Goal: Information Seeking & Learning: Learn about a topic

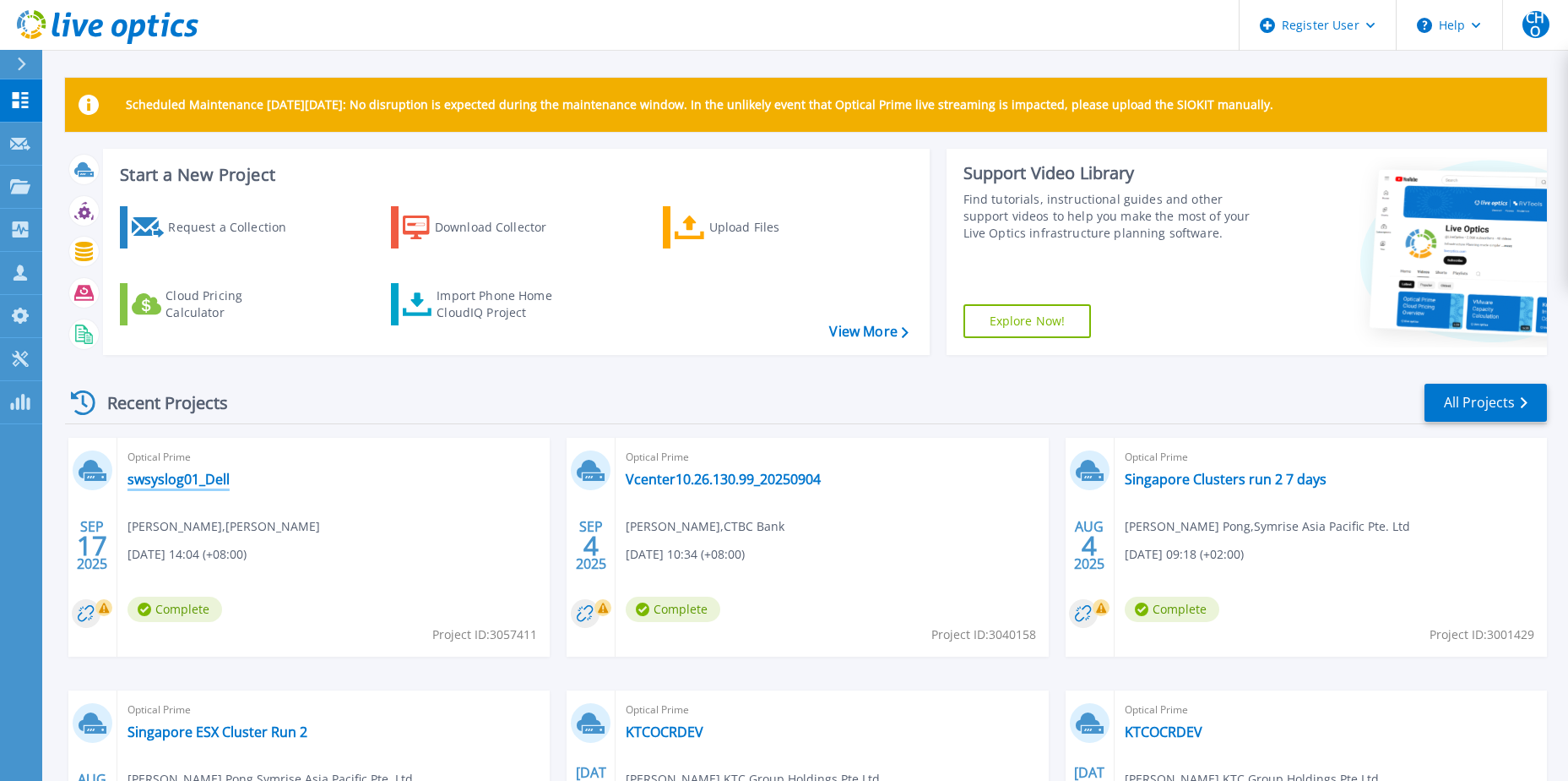
click at [210, 338] on link "swsyslog01_Dell" at bounding box center [179, 478] width 102 height 17
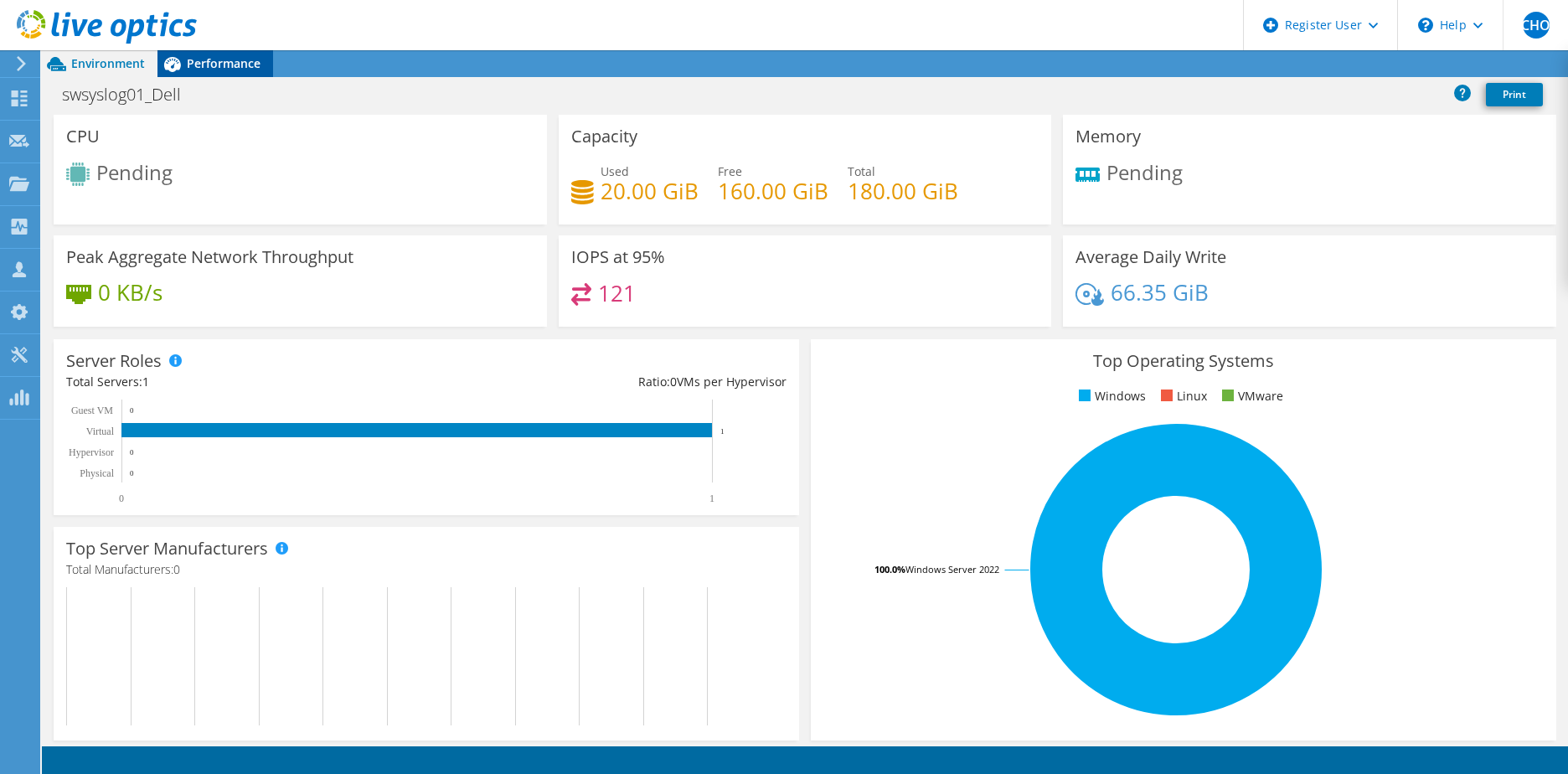
click at [190, 73] on div "Performance" at bounding box center [215, 63] width 116 height 26
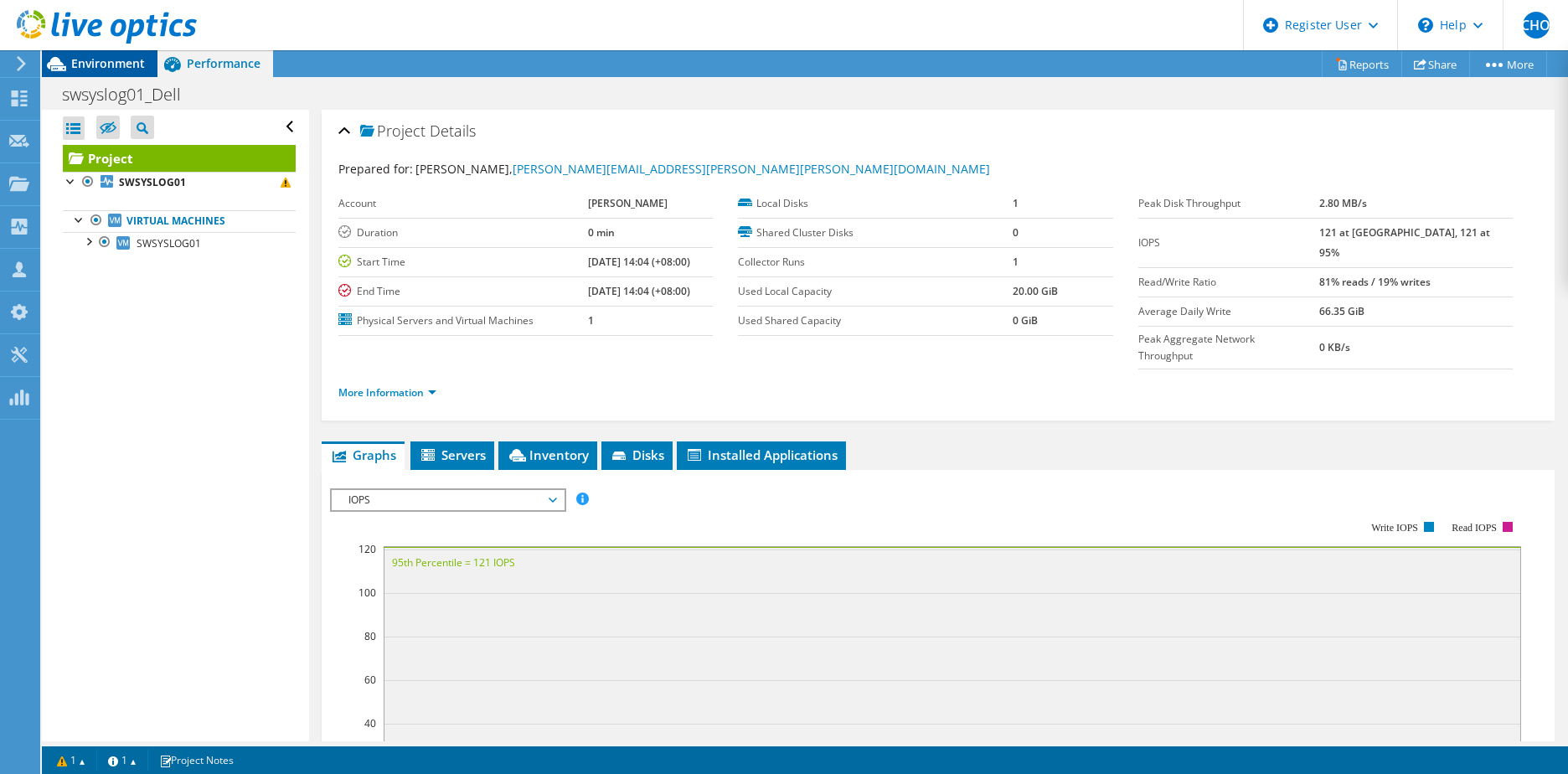
click at [124, 64] on span "Environment" at bounding box center [108, 63] width 74 height 16
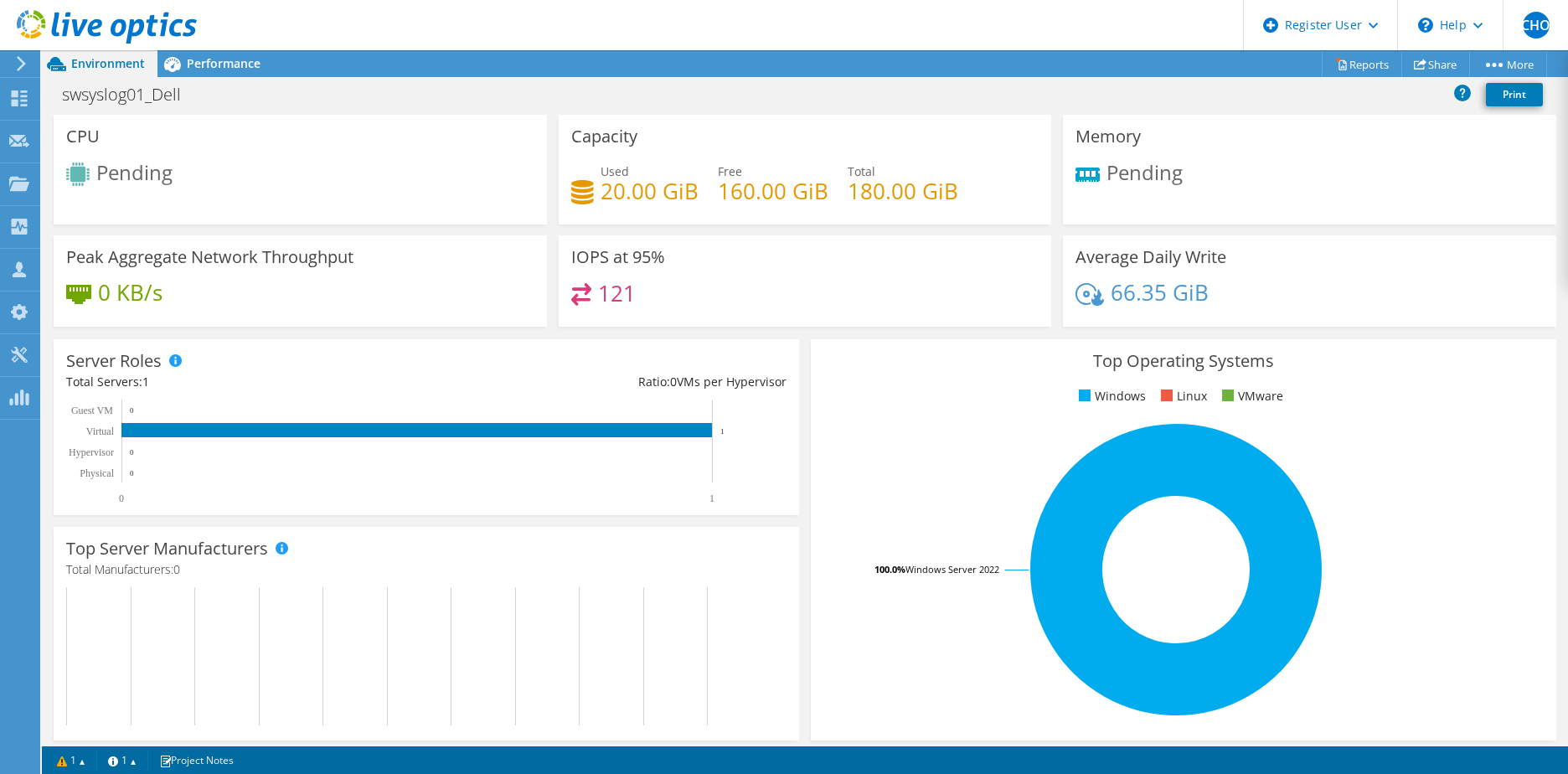
click at [655, 290] on div "121" at bounding box center [805, 300] width 468 height 36
click at [457, 327] on div "Peak Aggregate Network Throughput 0 KB/s" at bounding box center [300, 286] width 505 height 102
click at [116, 30] on icon at bounding box center [106, 26] width 180 height 34
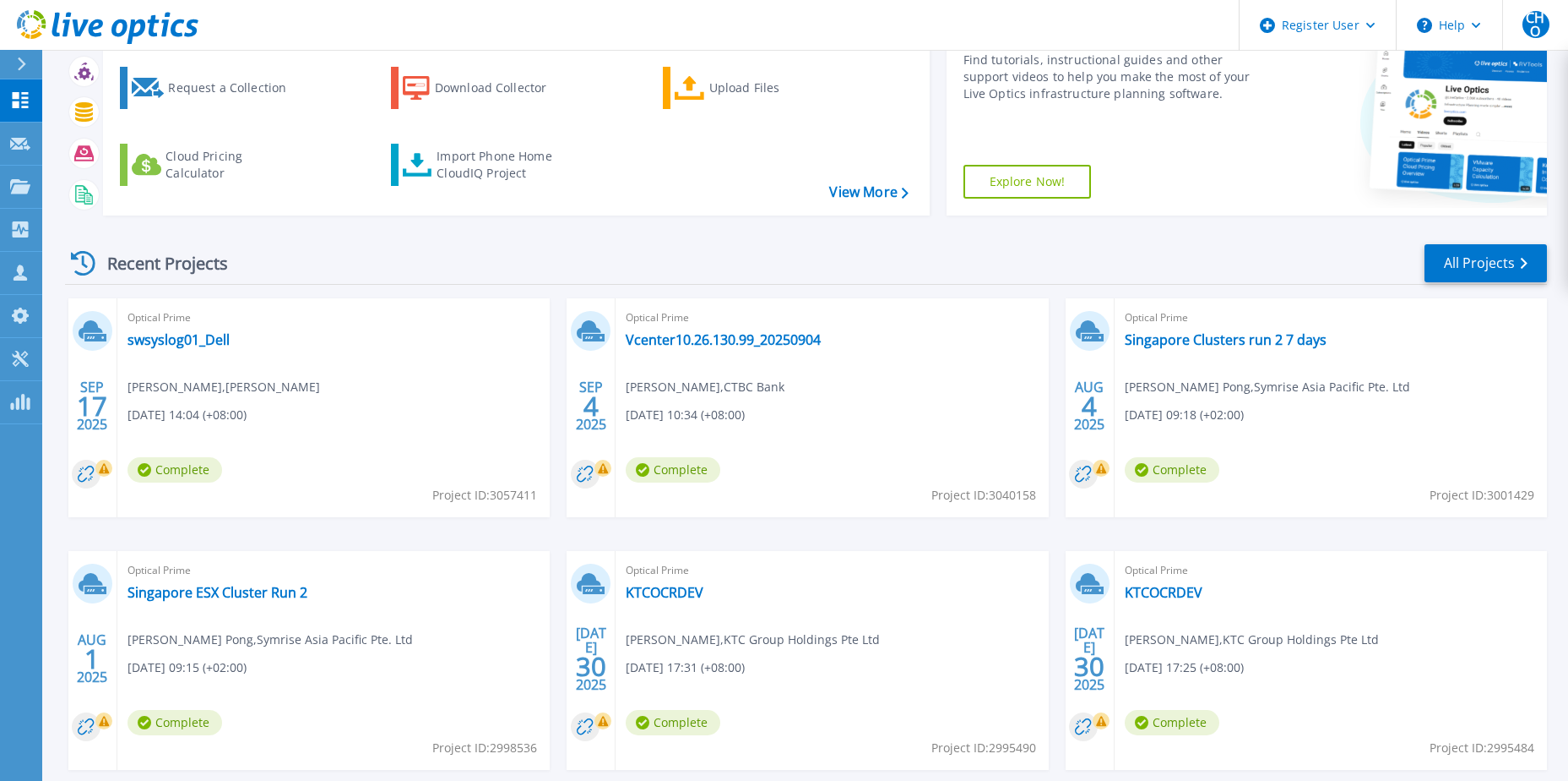
scroll to position [57, 0]
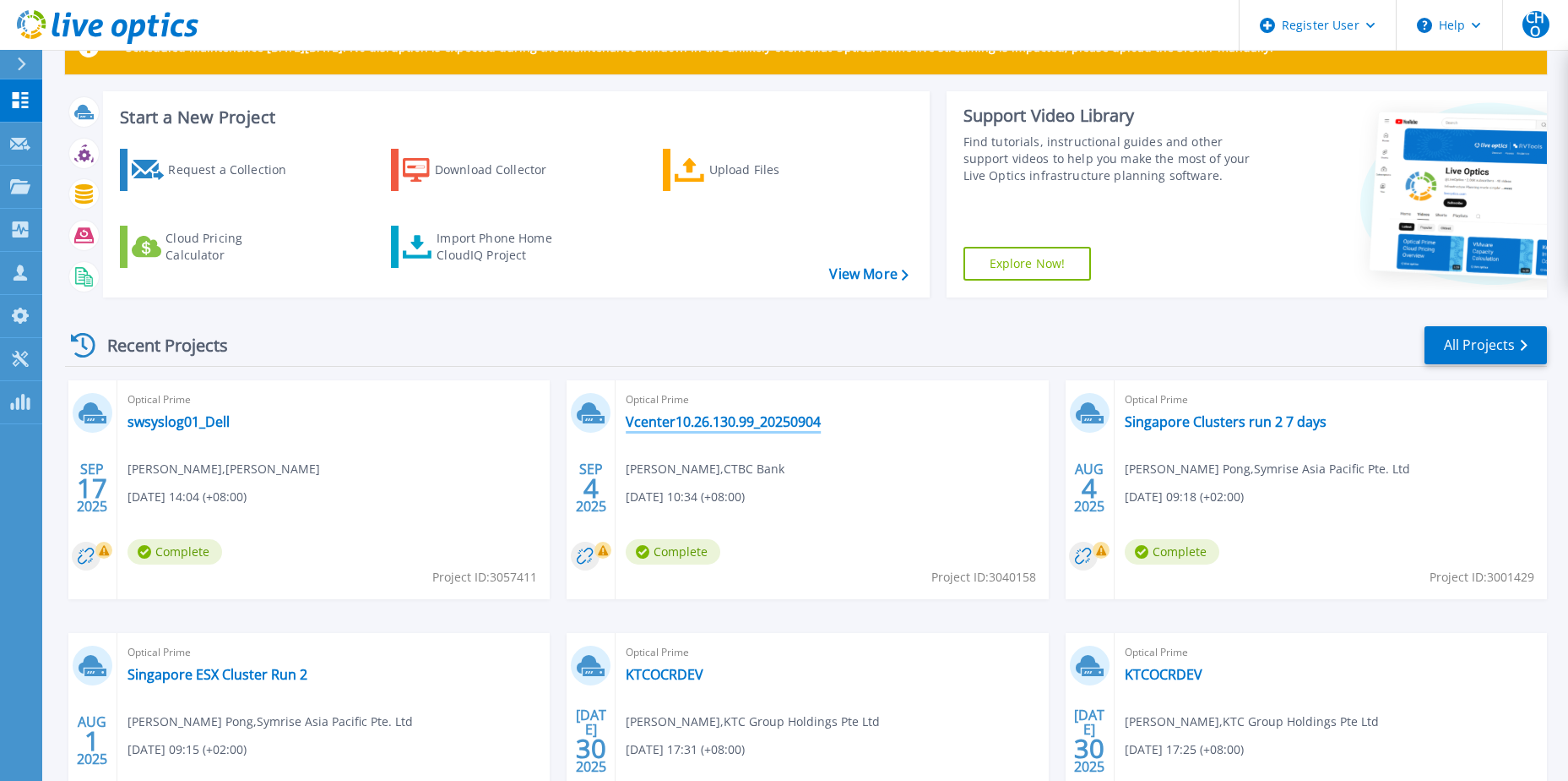
click at [748, 416] on link "Vcenter10.26.130.99_20250904" at bounding box center [723, 421] width 195 height 17
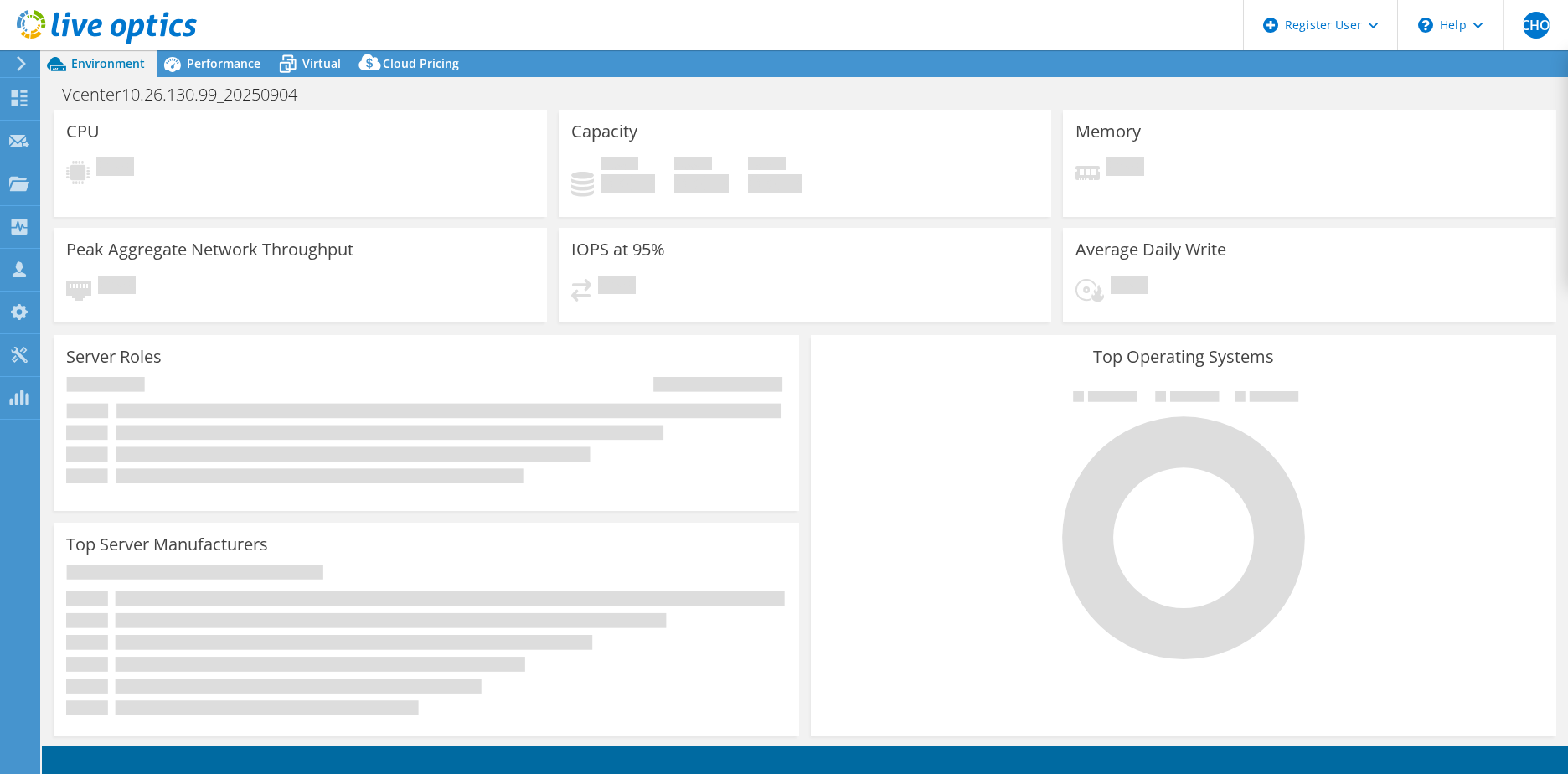
scroll to position [168, 0]
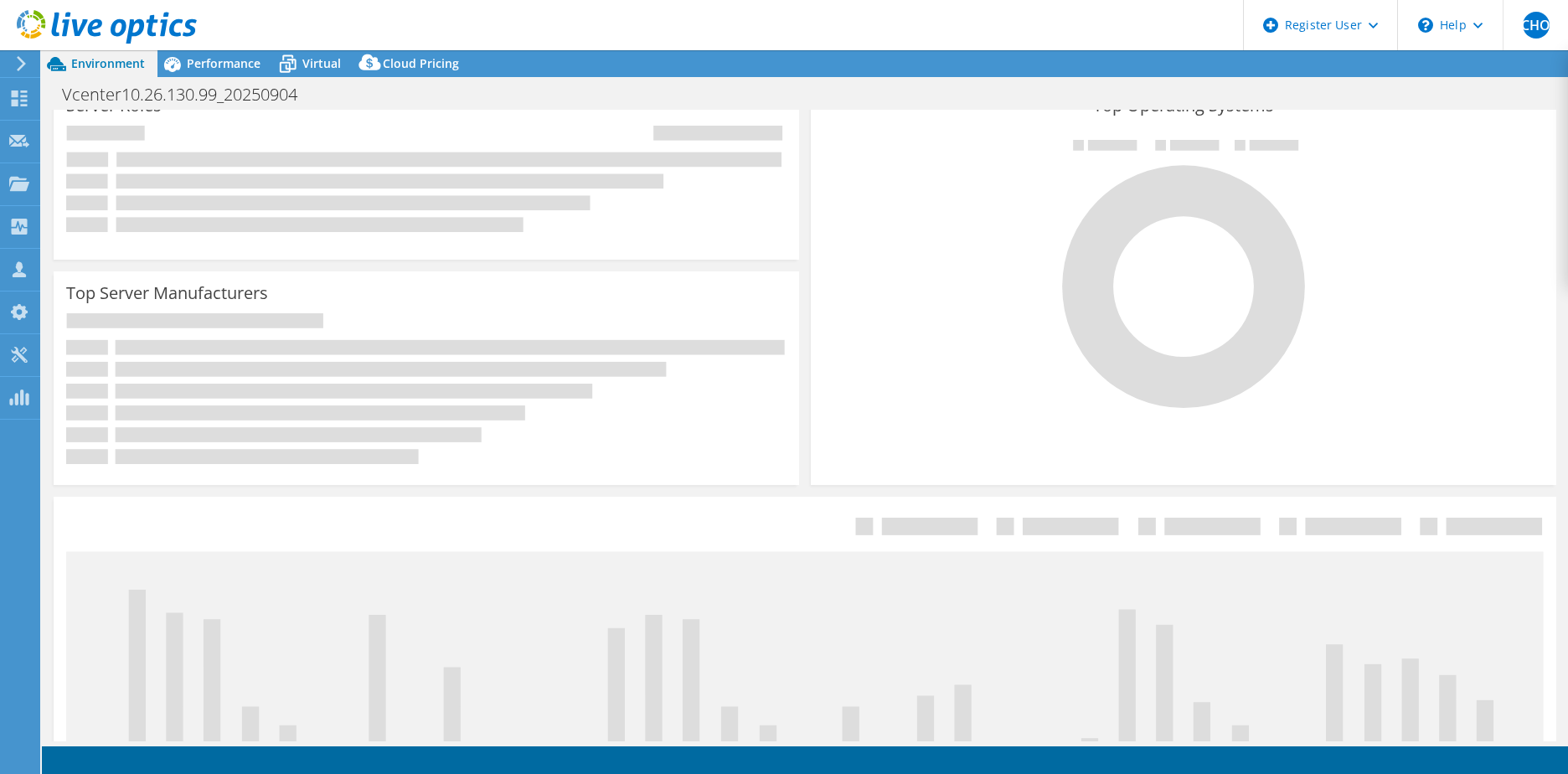
select select "USD"
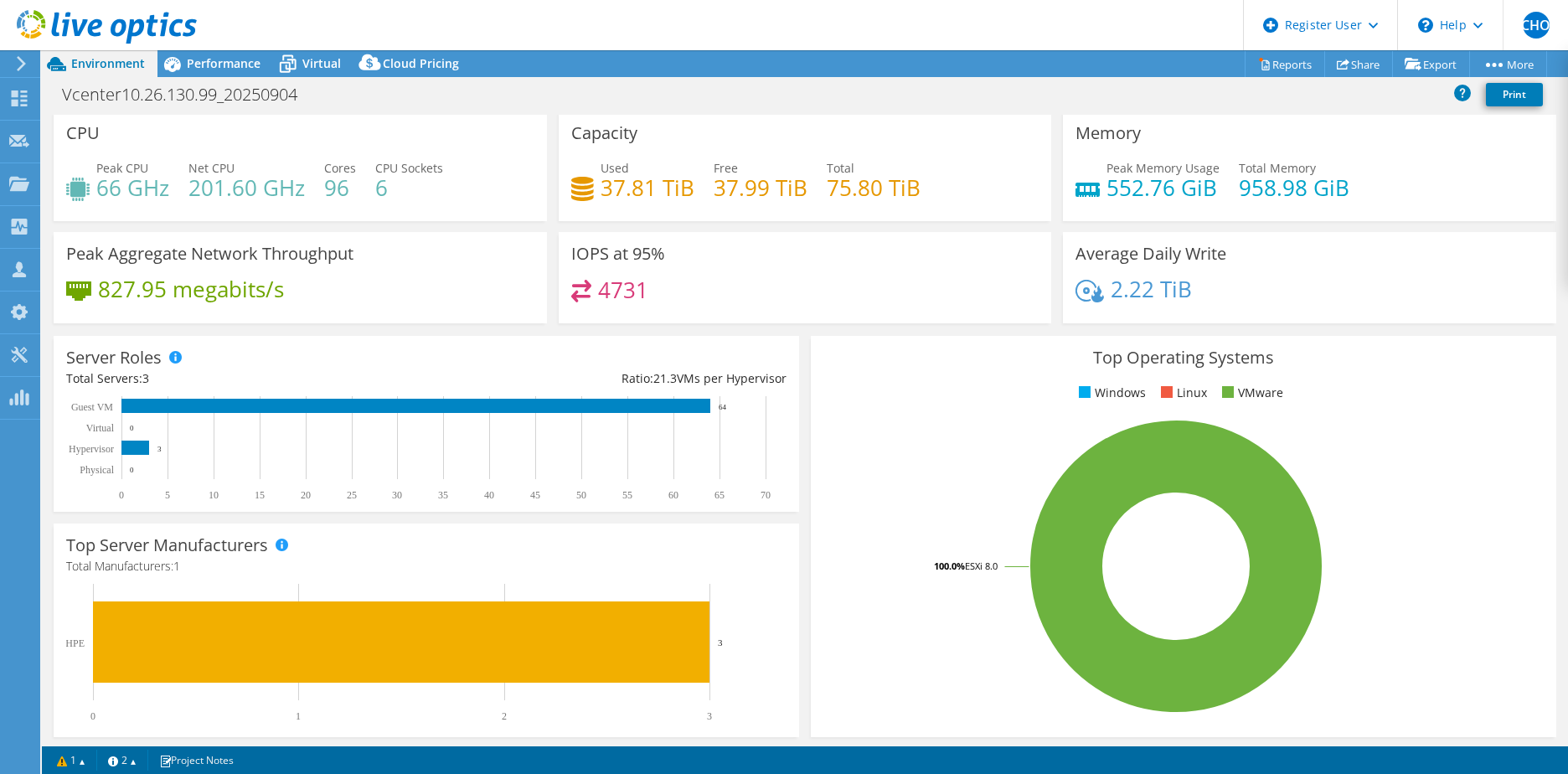
scroll to position [0, 0]
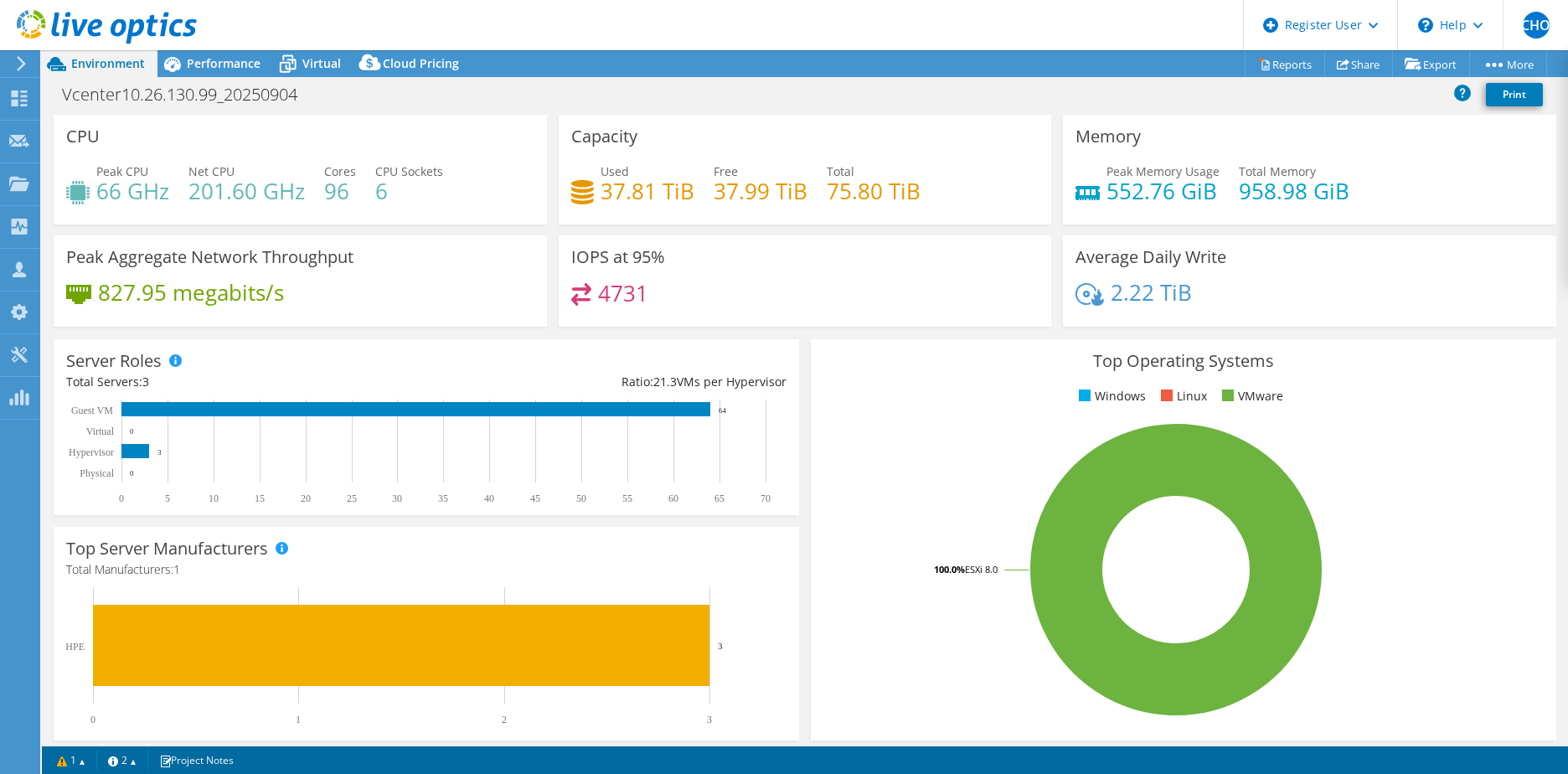
click at [86, 32] on icon at bounding box center [106, 26] width 180 height 34
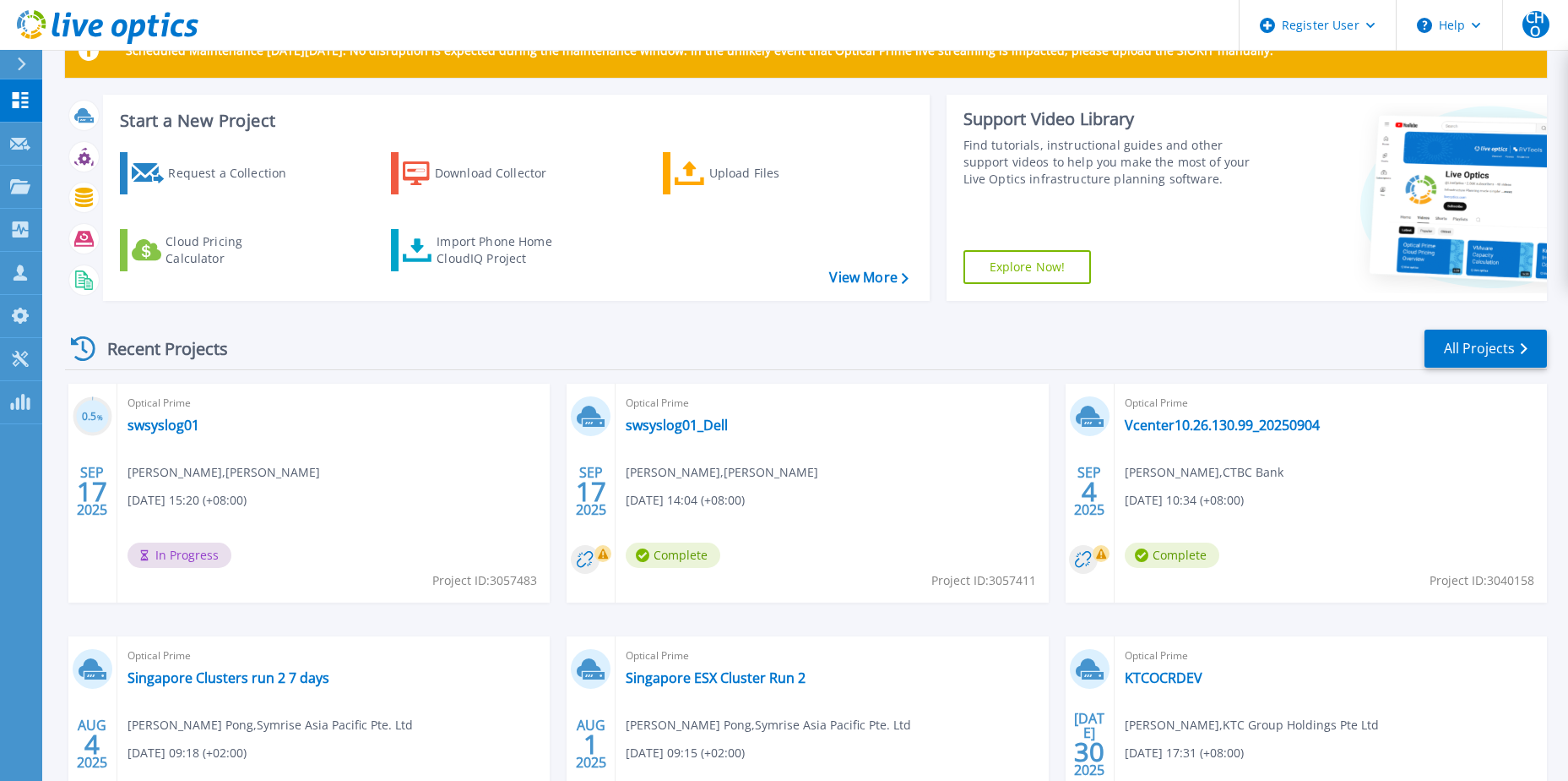
scroll to position [85, 0]
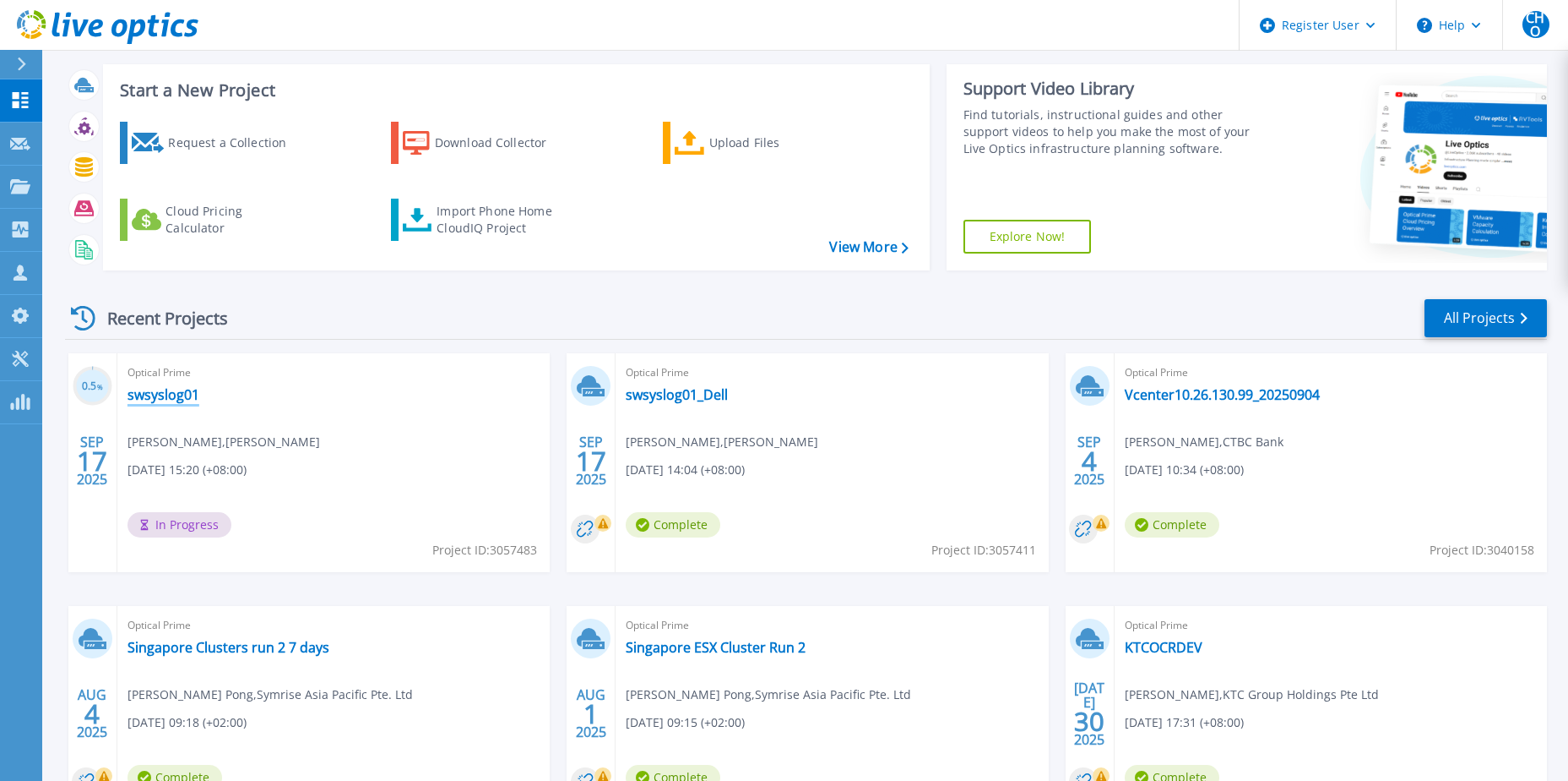
click at [170, 399] on link "swsyslog01" at bounding box center [163, 393] width 72 height 17
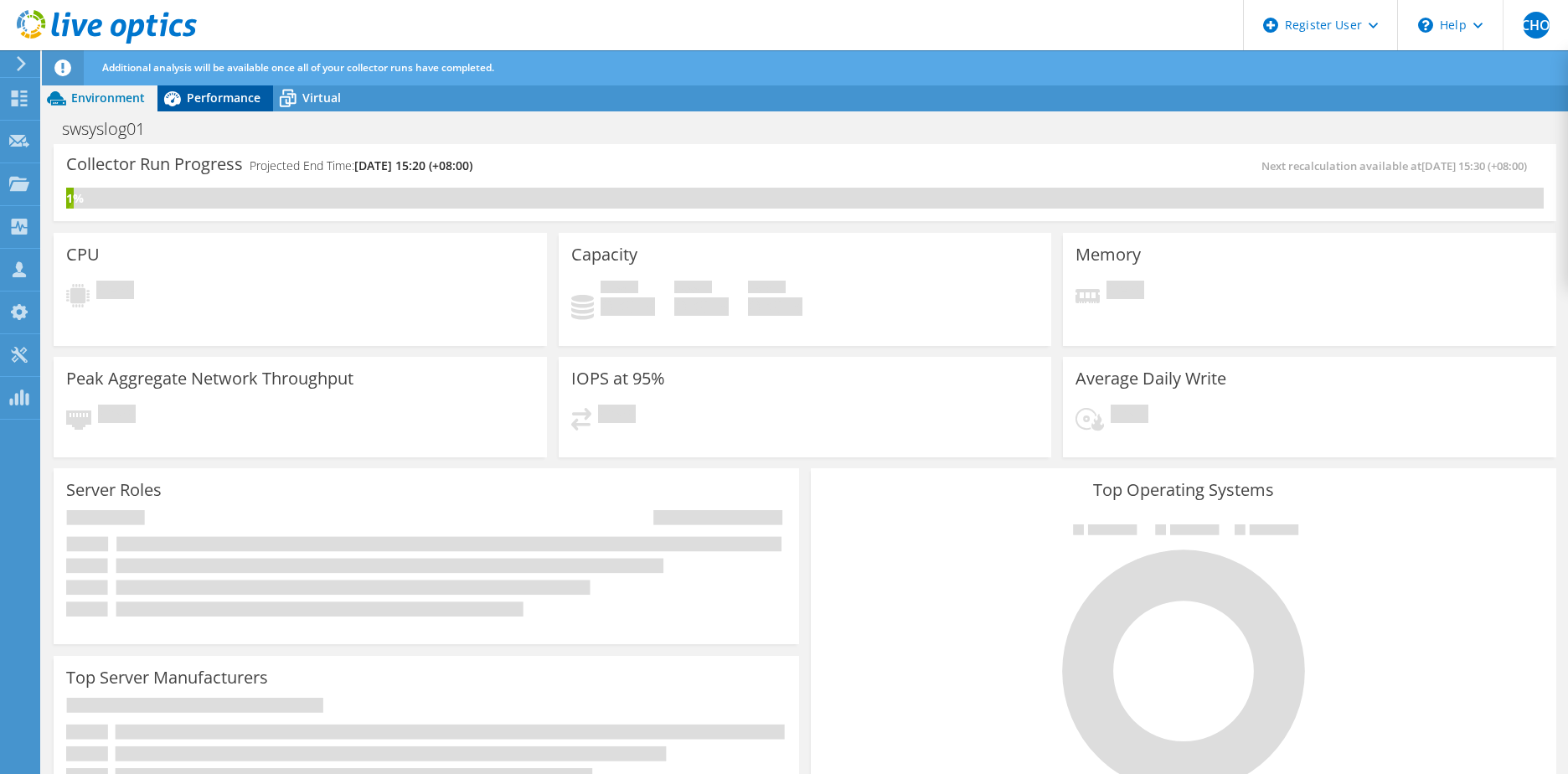
click at [241, 101] on span "Performance" at bounding box center [224, 97] width 74 height 16
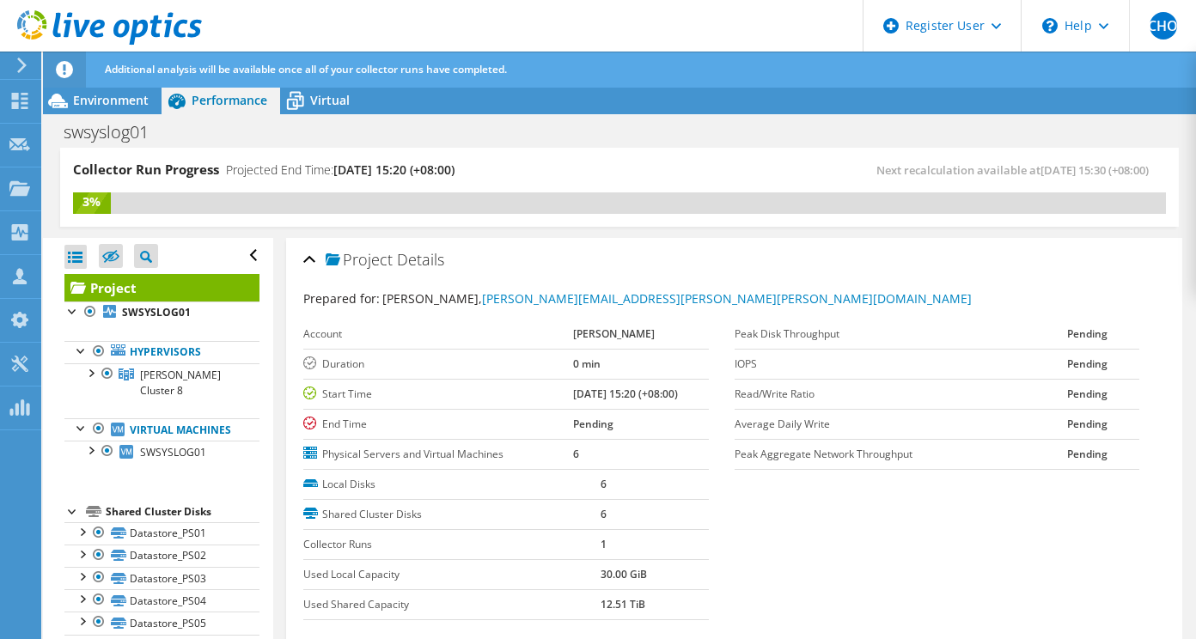
click at [115, 38] on icon at bounding box center [109, 27] width 185 height 35
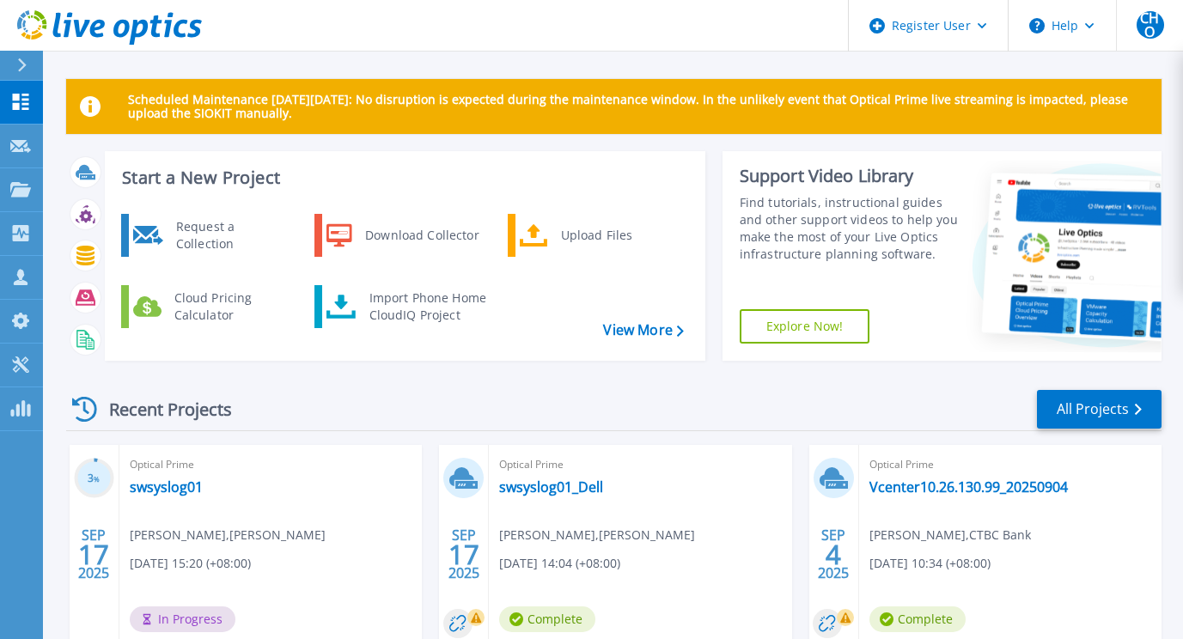
scroll to position [172, 0]
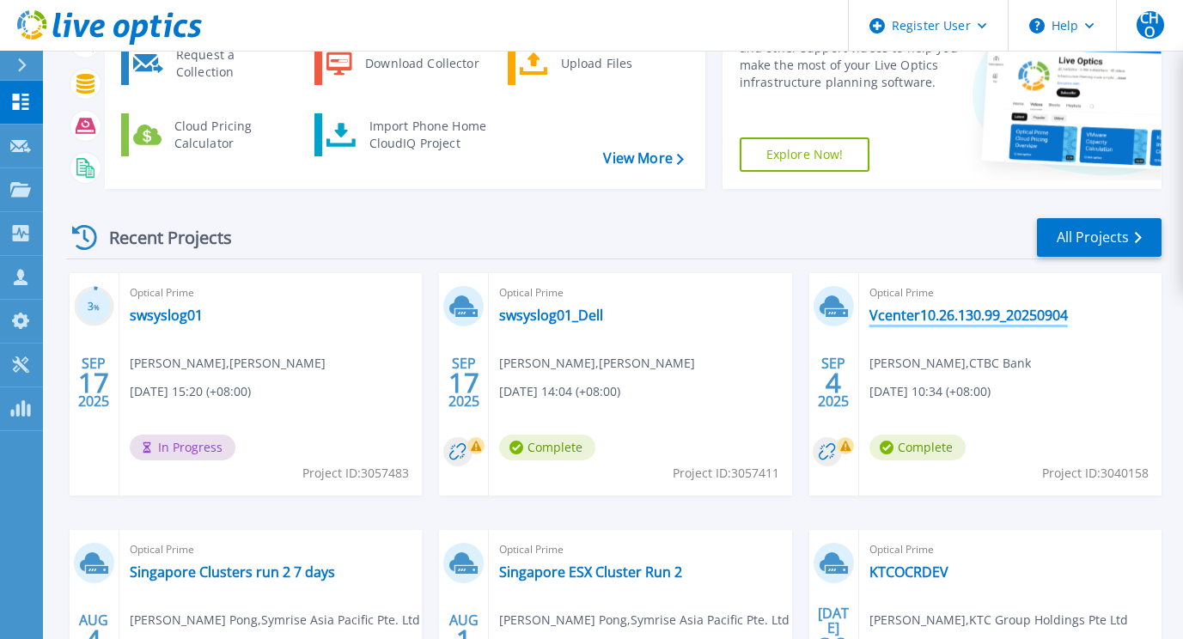
click at [913, 307] on link "Vcenter10.26.130.99_20250904" at bounding box center [968, 315] width 198 height 17
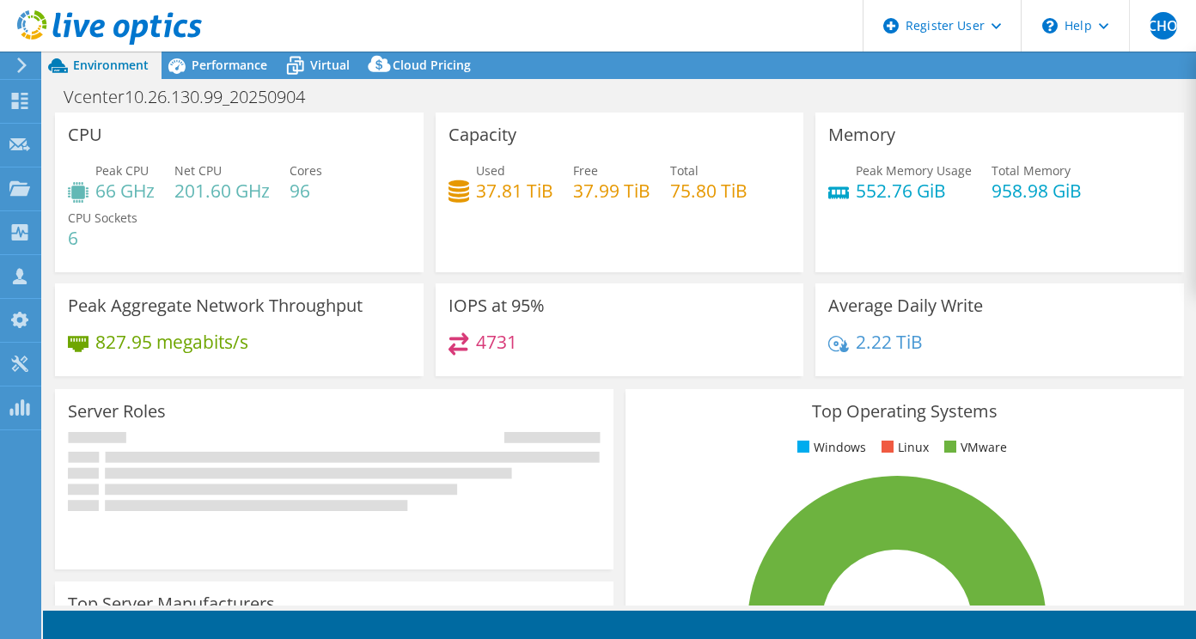
select select "USD"
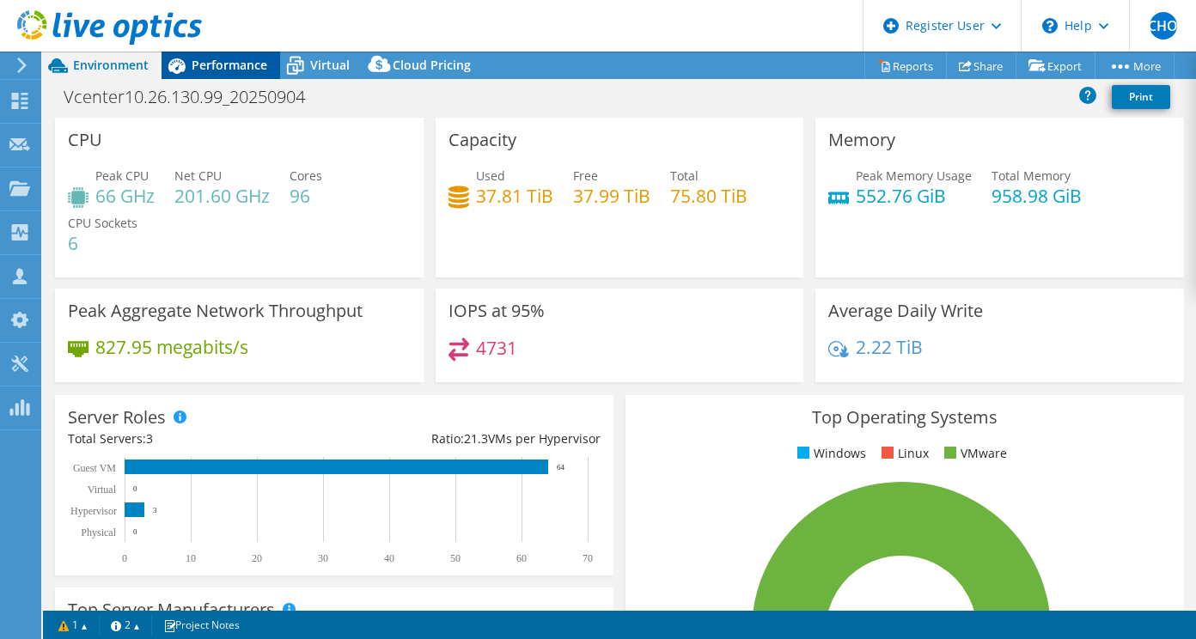
click at [229, 58] on span "Performance" at bounding box center [230, 65] width 76 height 16
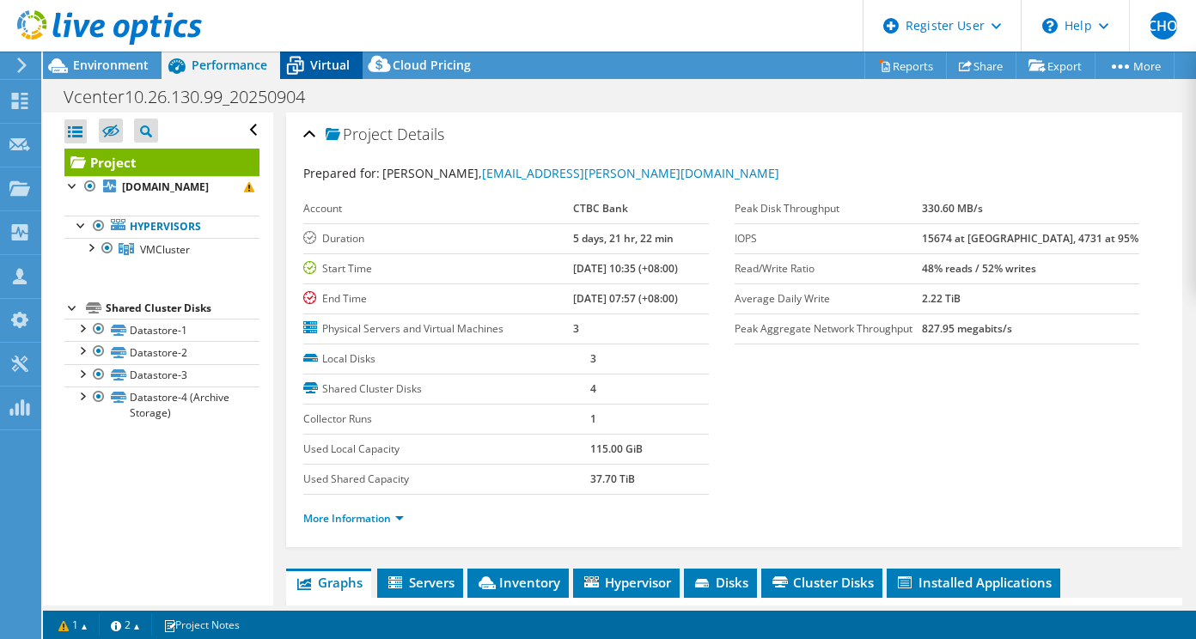
click at [319, 65] on span "Virtual" at bounding box center [330, 65] width 40 height 16
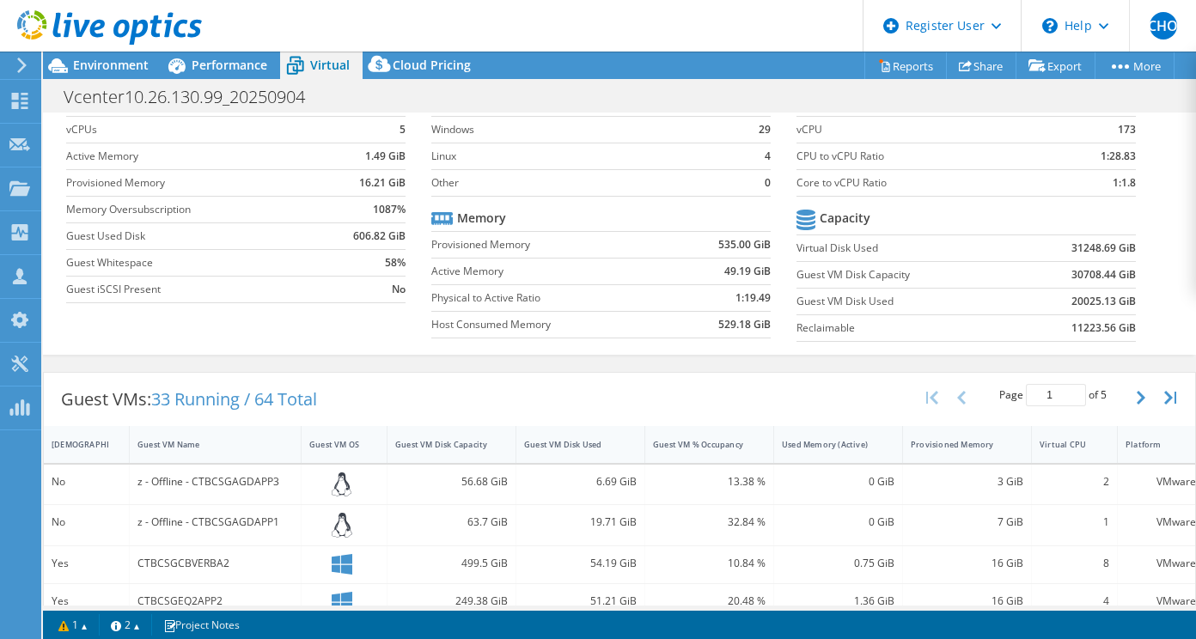
scroll to position [73, 0]
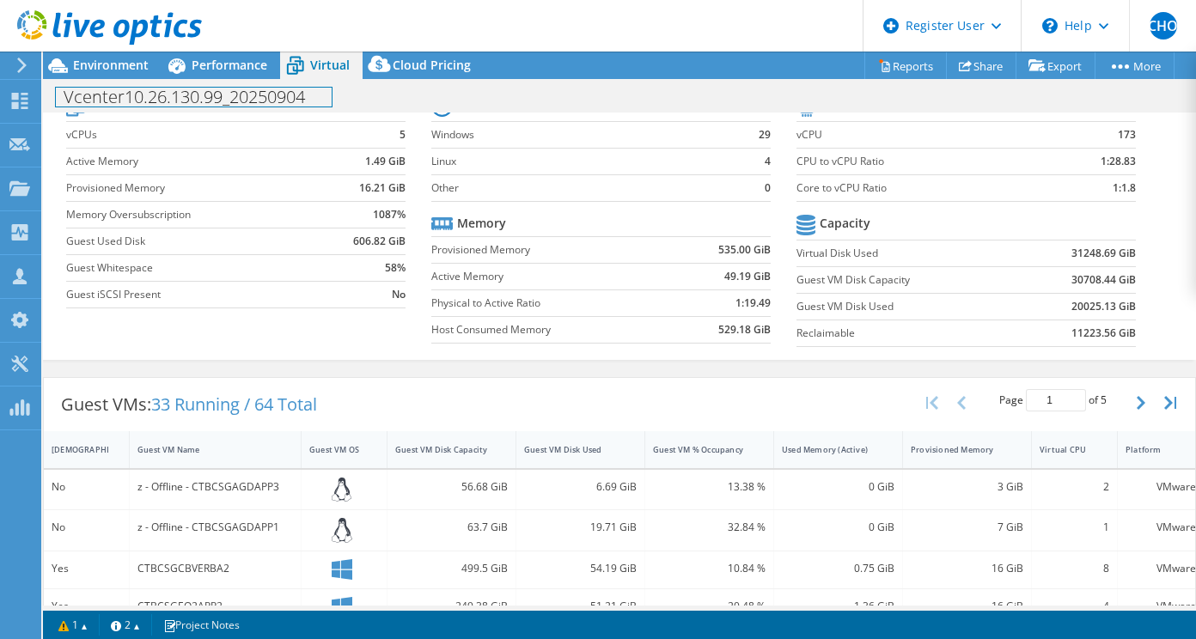
click at [112, 79] on div "Vcenter10.26.130.99_20250904 Print" at bounding box center [619, 95] width 1153 height 33
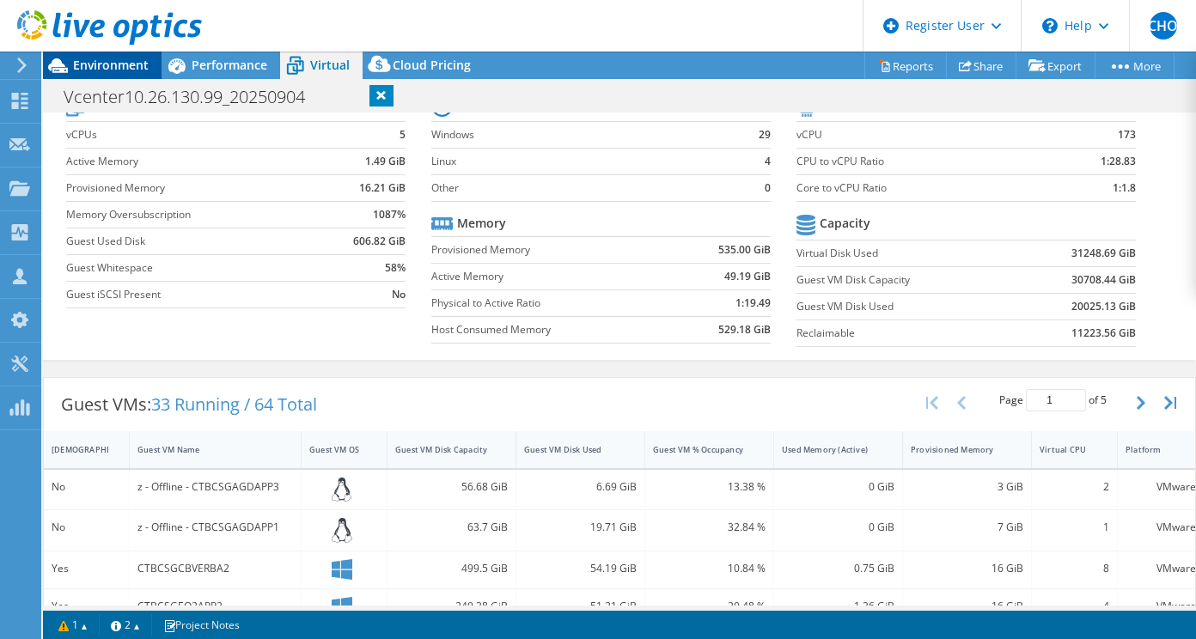
click at [113, 67] on span "Environment" at bounding box center [111, 65] width 76 height 16
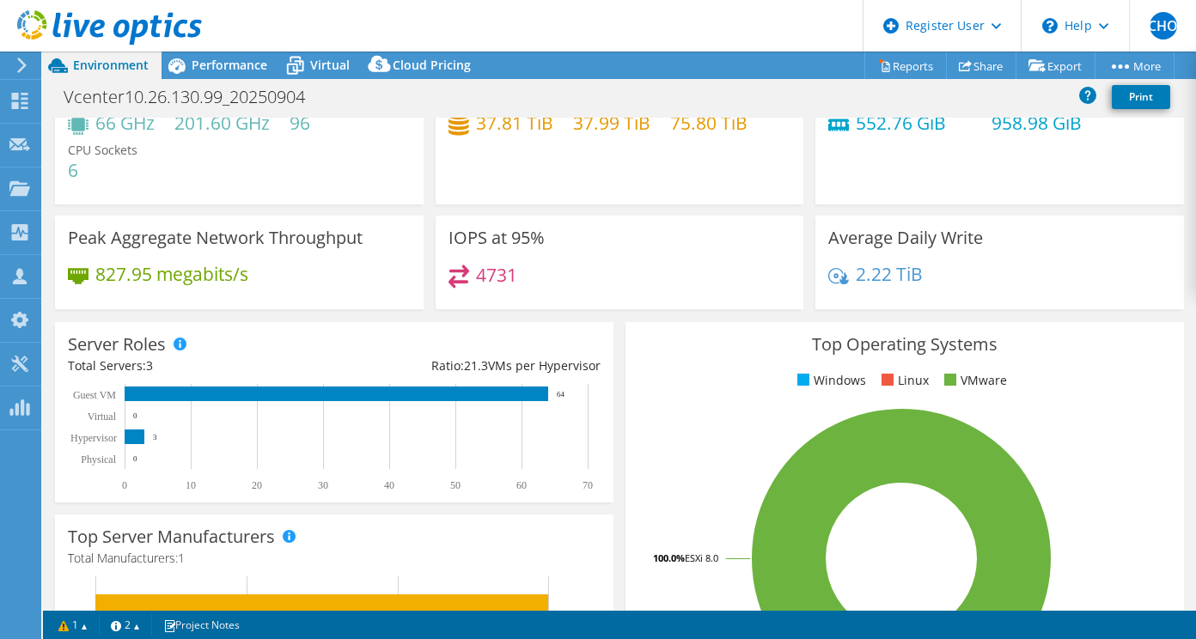
scroll to position [0, 0]
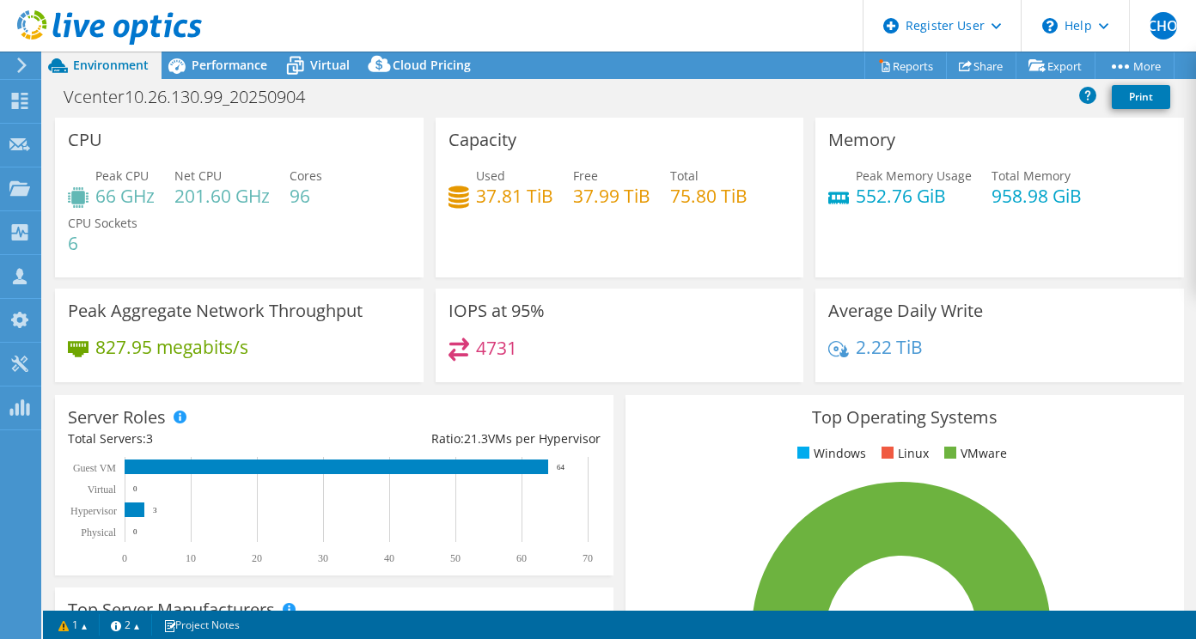
click at [703, 202] on h4 "75.80 TiB" at bounding box center [708, 195] width 77 height 19
click at [493, 338] on h4 "4731" at bounding box center [496, 347] width 41 height 19
click at [314, 70] on span "Virtual" at bounding box center [330, 65] width 40 height 16
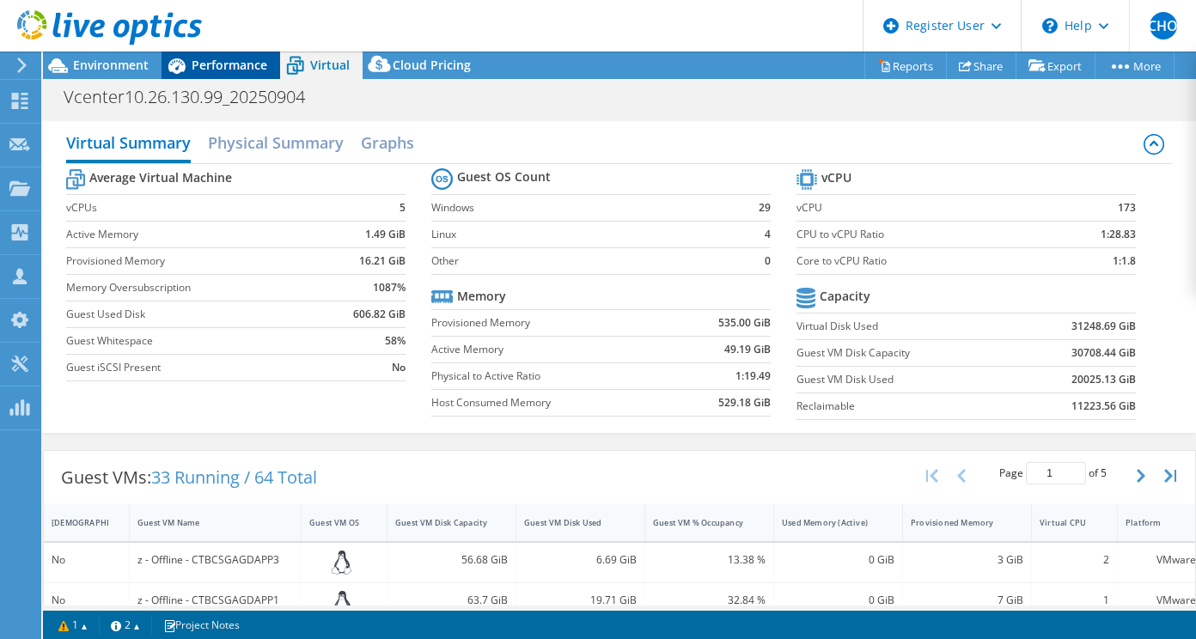
click at [228, 66] on span "Performance" at bounding box center [230, 65] width 76 height 16
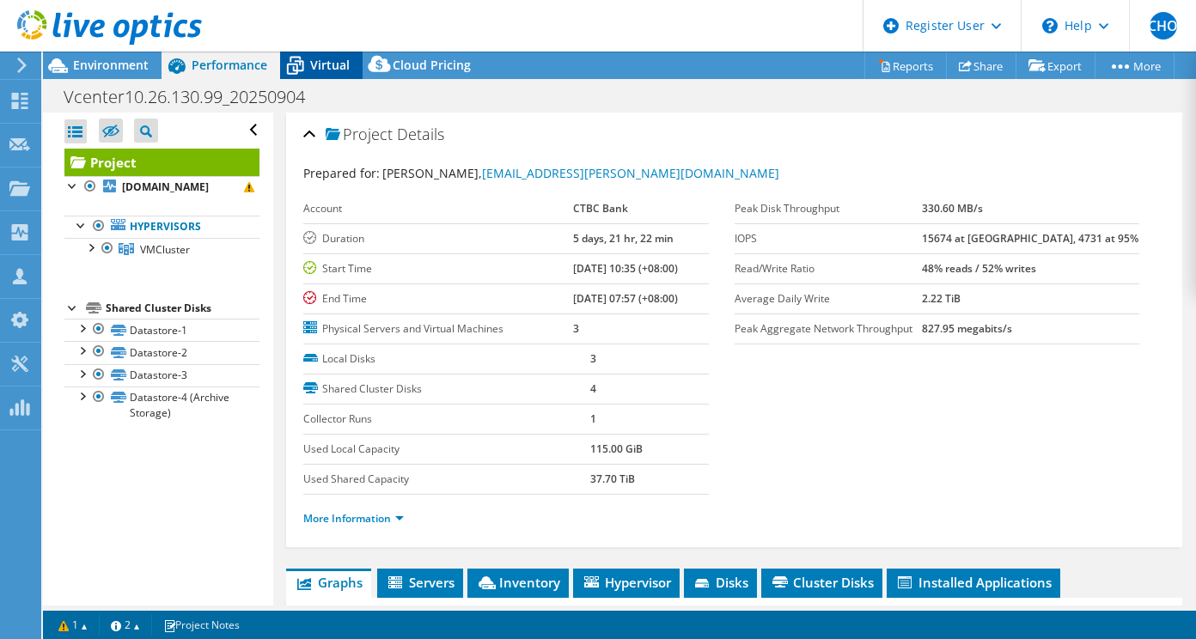
click at [339, 68] on span "Virtual" at bounding box center [330, 65] width 40 height 16
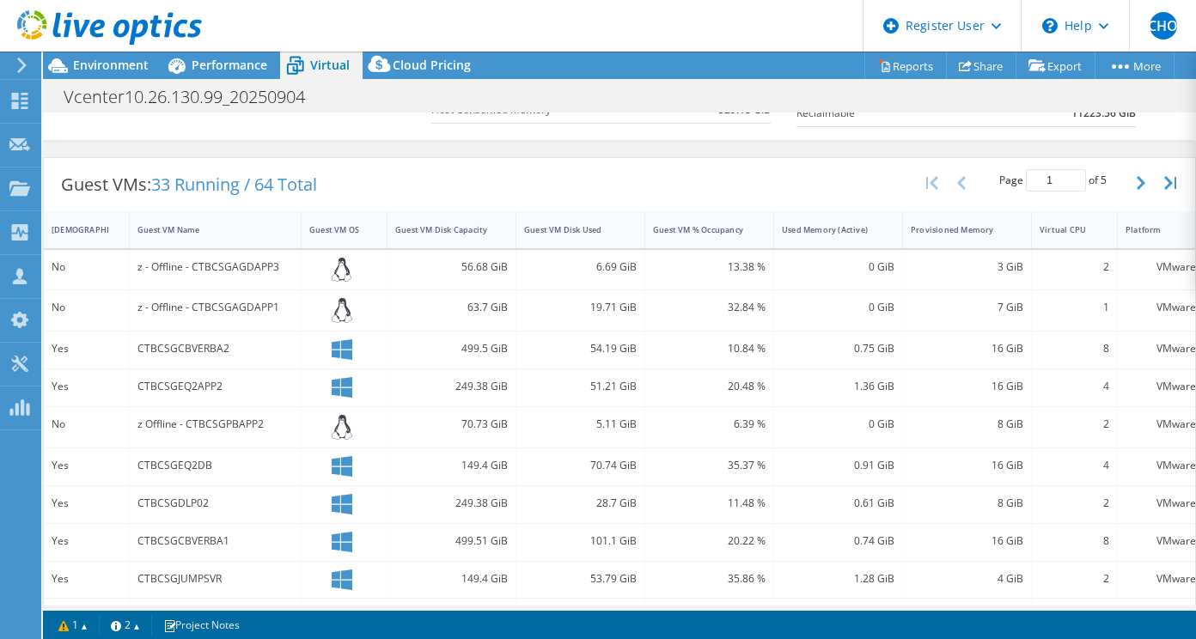
scroll to position [306, 0]
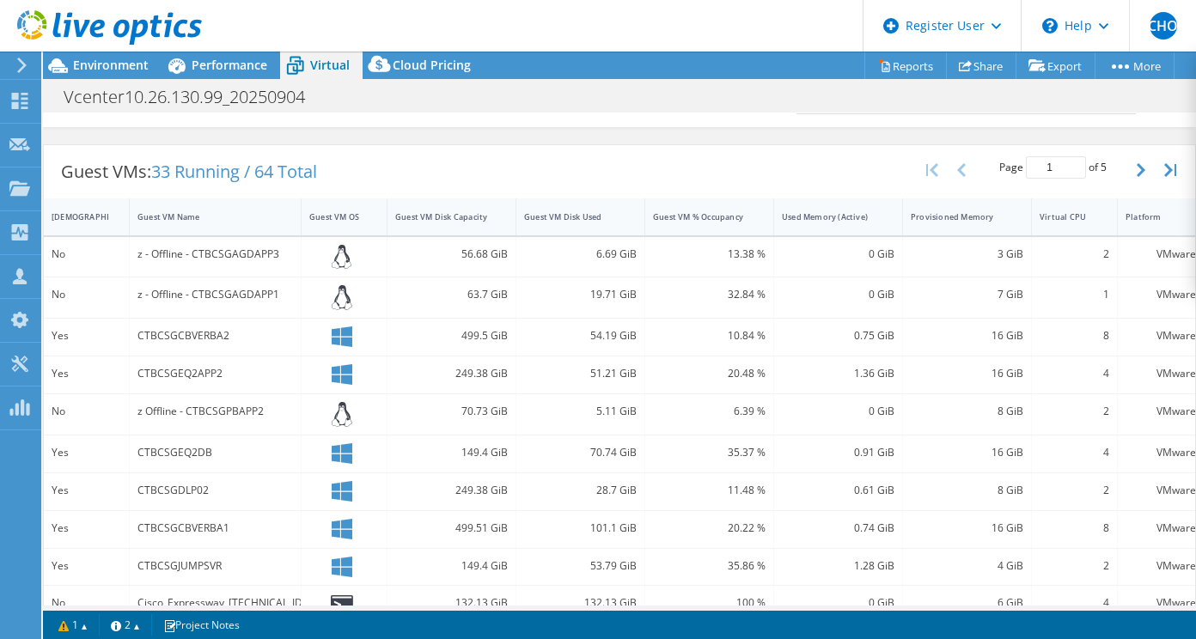
click at [209, 170] on span "33 Running / 64 Total" at bounding box center [234, 171] width 166 height 23
drag, startPoint x: 209, startPoint y: 170, endPoint x: 304, endPoint y: 176, distance: 95.5
click at [304, 176] on span "33 Running / 64 Total" at bounding box center [234, 171] width 166 height 23
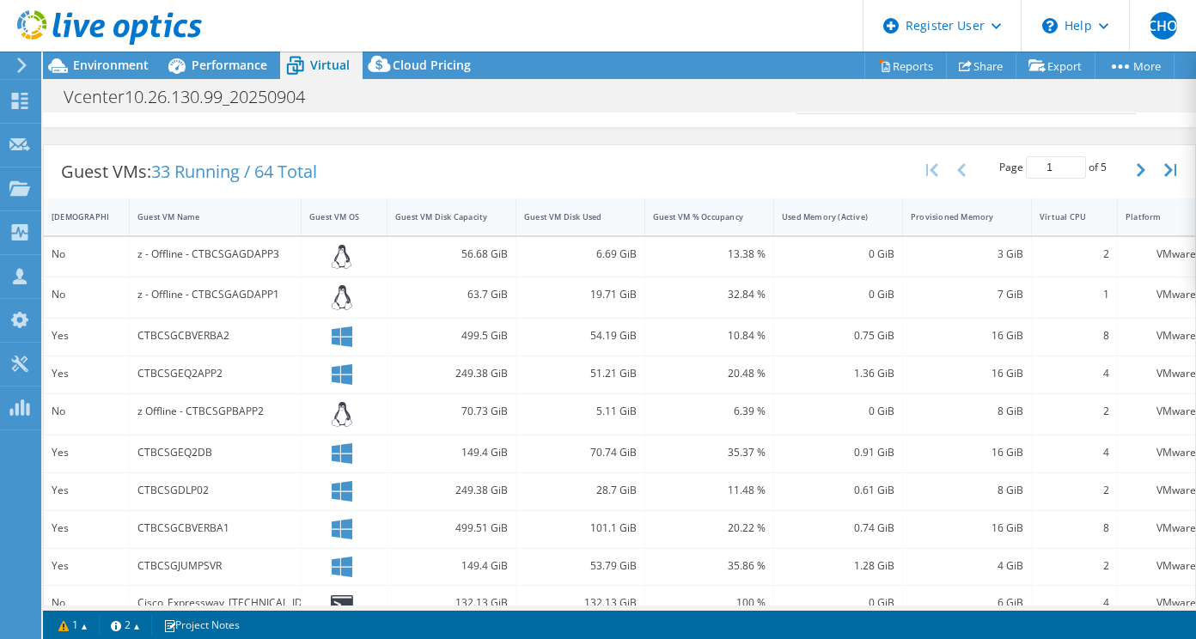
drag, startPoint x: 304, startPoint y: 176, endPoint x: 277, endPoint y: 167, distance: 28.8
click at [277, 167] on span "33 Running / 64 Total" at bounding box center [234, 171] width 166 height 23
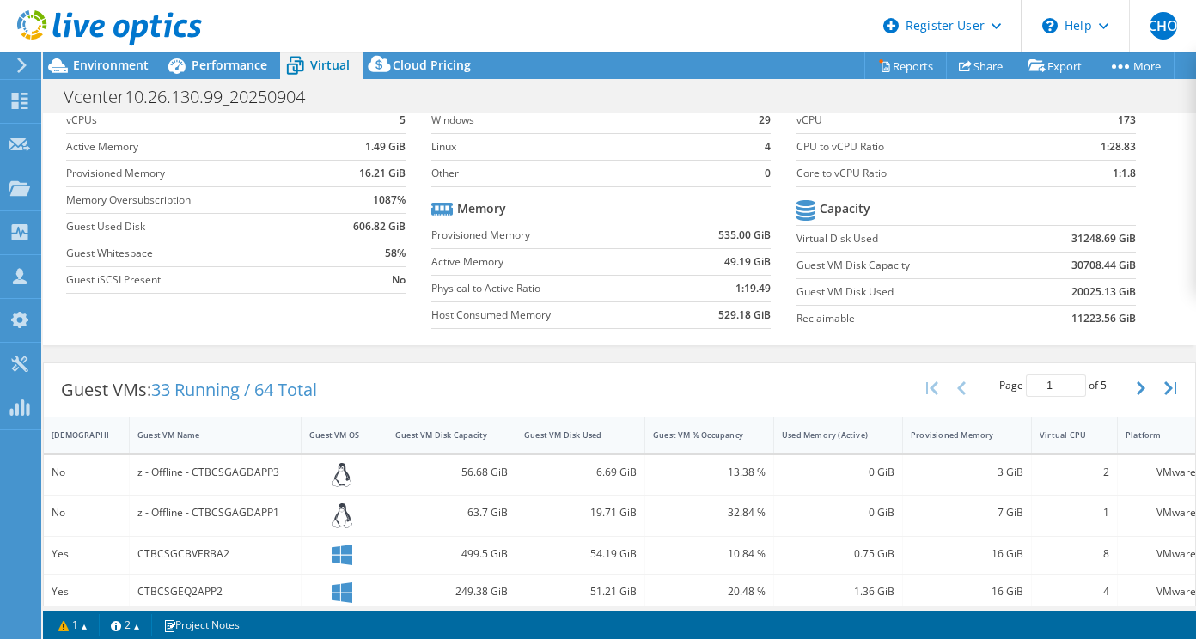
scroll to position [0, 0]
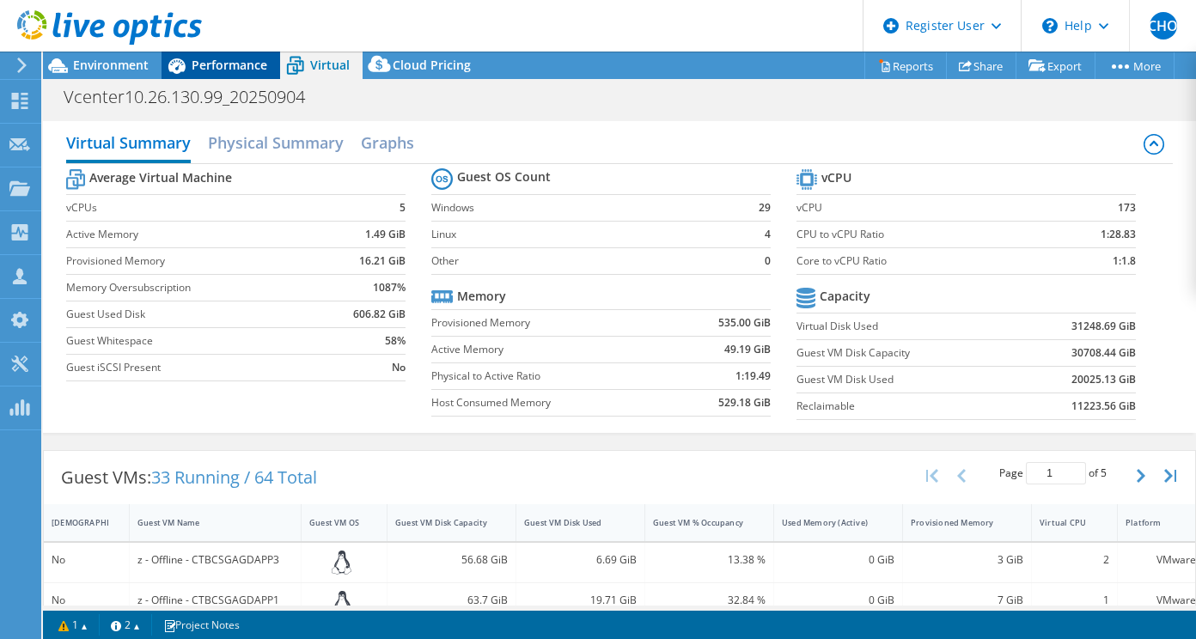
click at [221, 59] on span "Performance" at bounding box center [230, 65] width 76 height 16
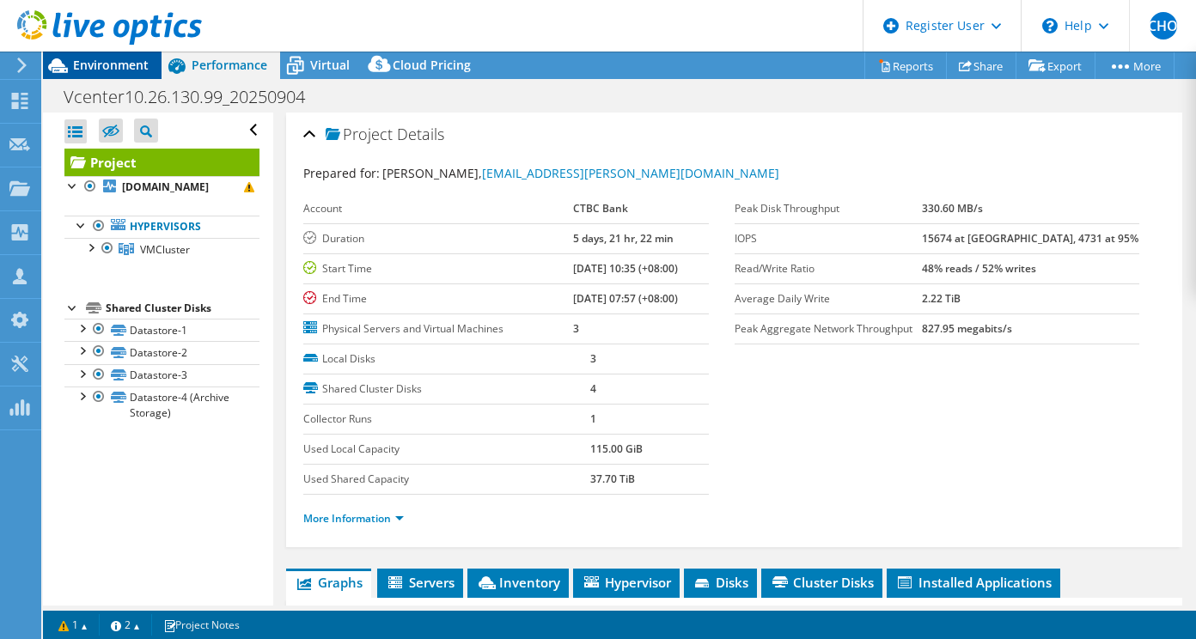
click at [133, 66] on span "Environment" at bounding box center [111, 65] width 76 height 16
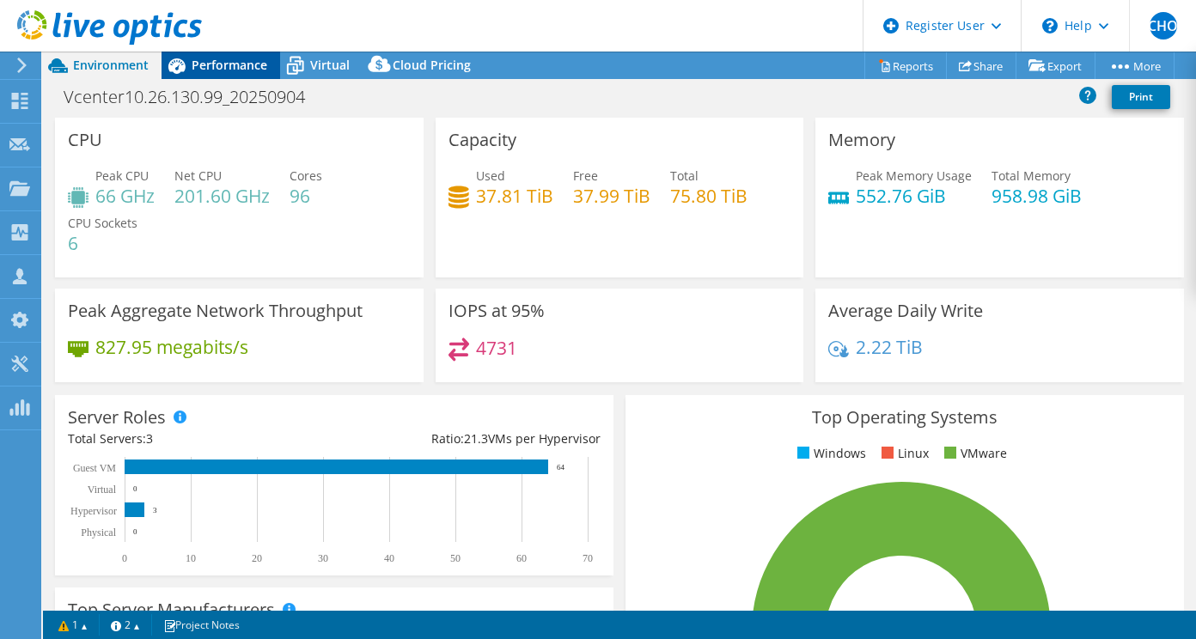
click at [256, 78] on div "Performance" at bounding box center [220, 65] width 119 height 27
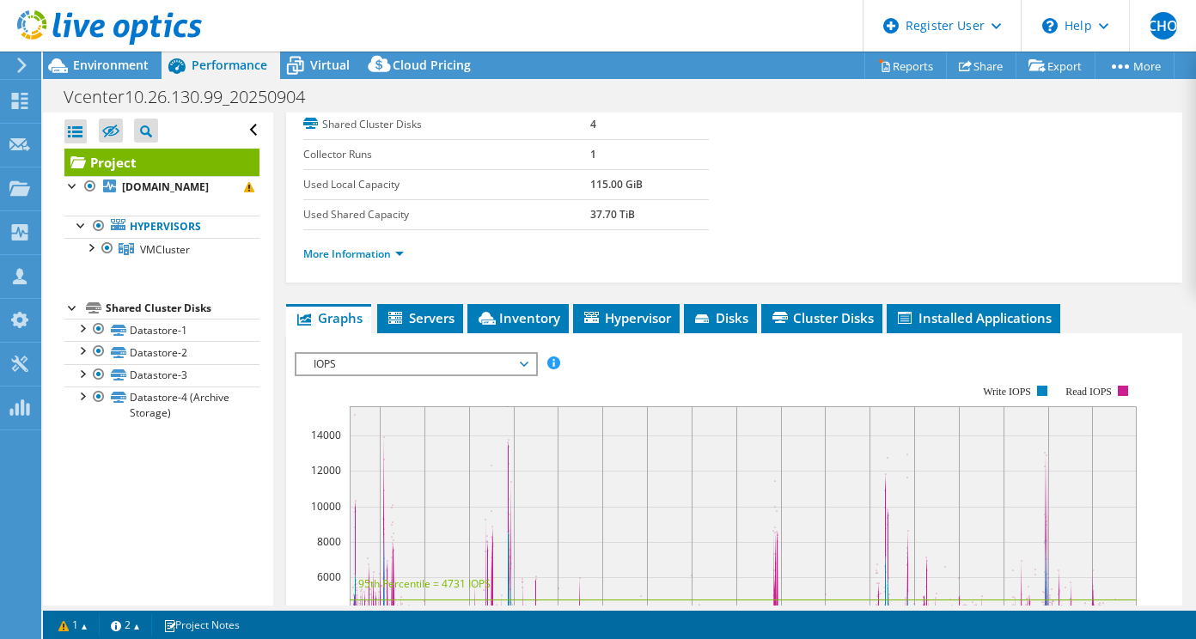
scroll to position [262, 0]
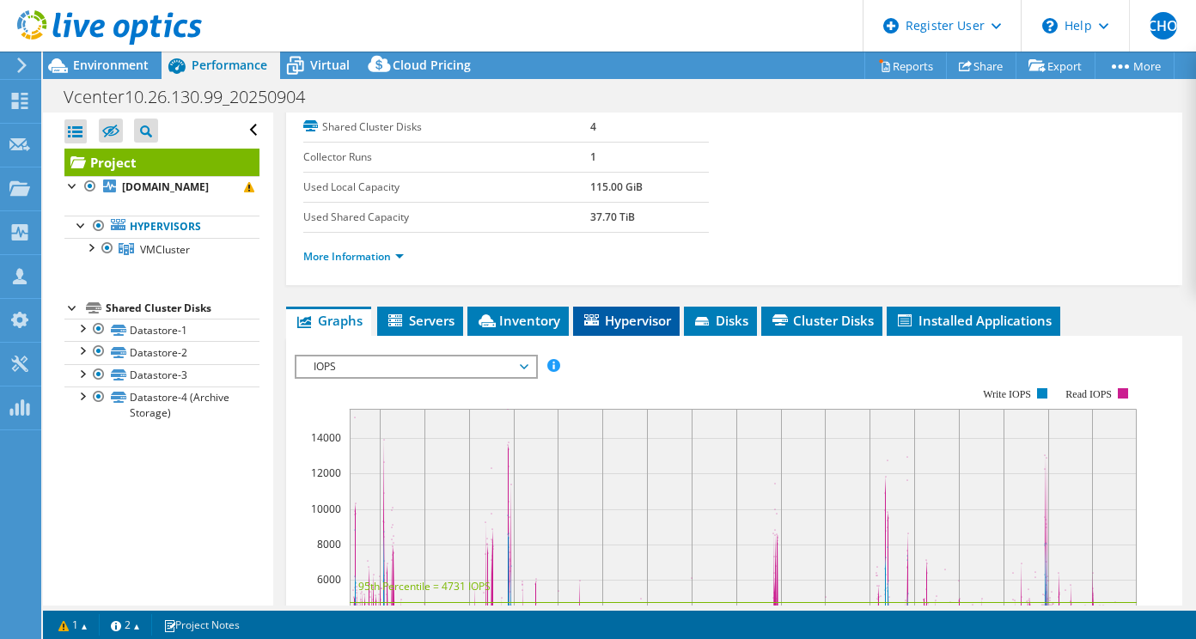
click at [615, 319] on span "Hypervisor" at bounding box center [625, 320] width 89 height 17
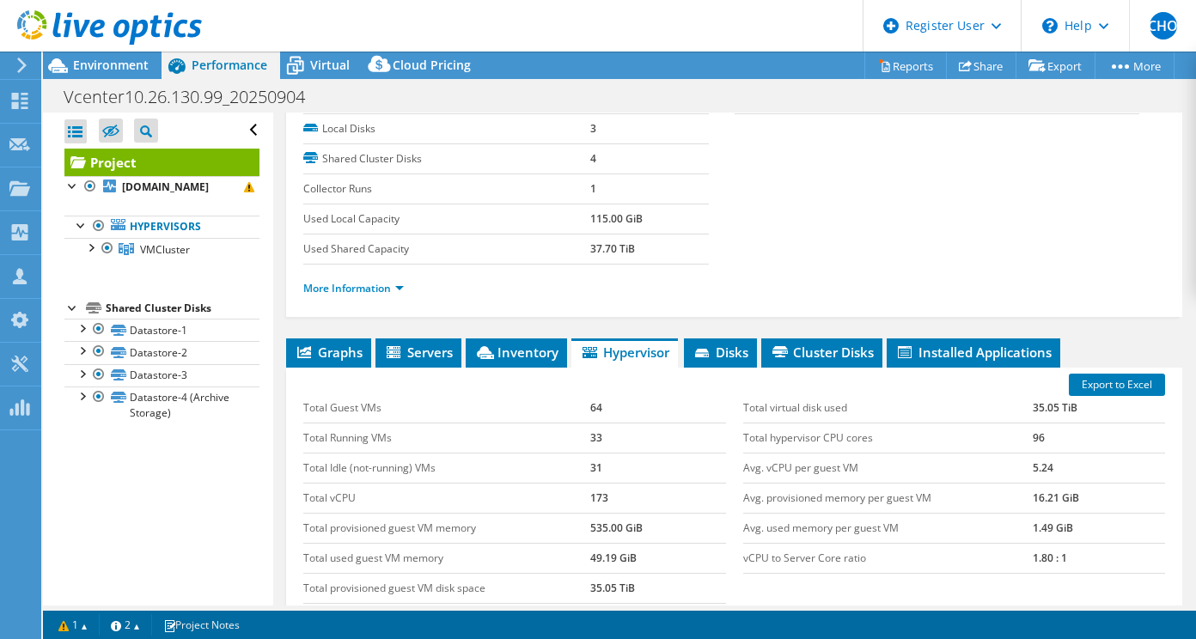
scroll to position [0, 0]
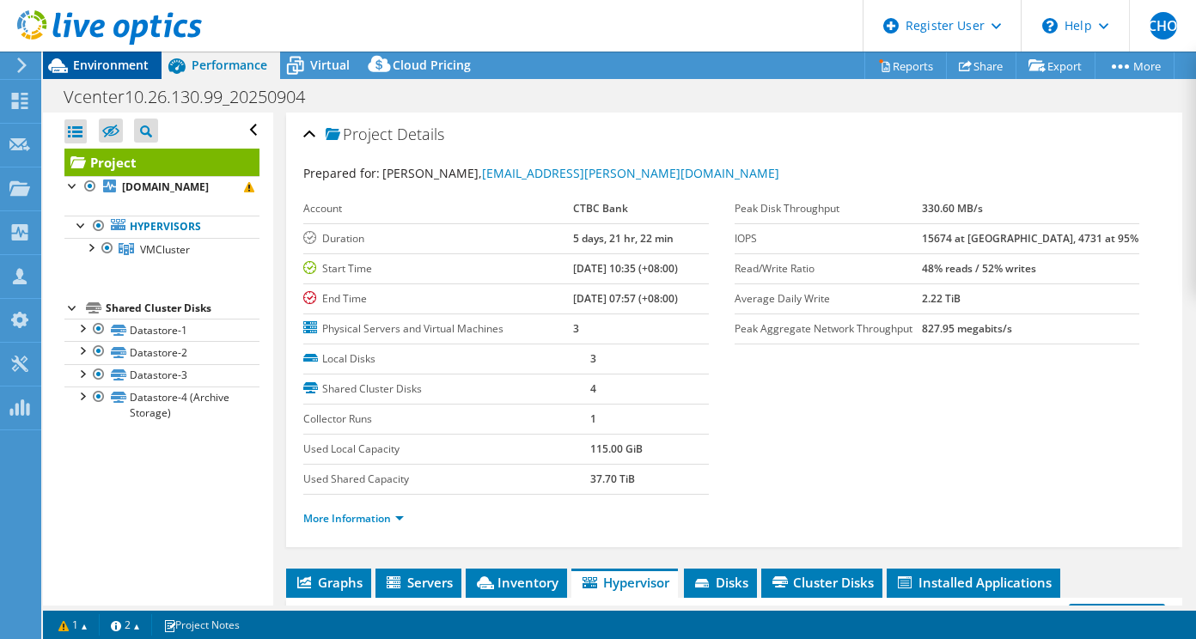
click at [119, 75] on div "Environment" at bounding box center [102, 65] width 119 height 27
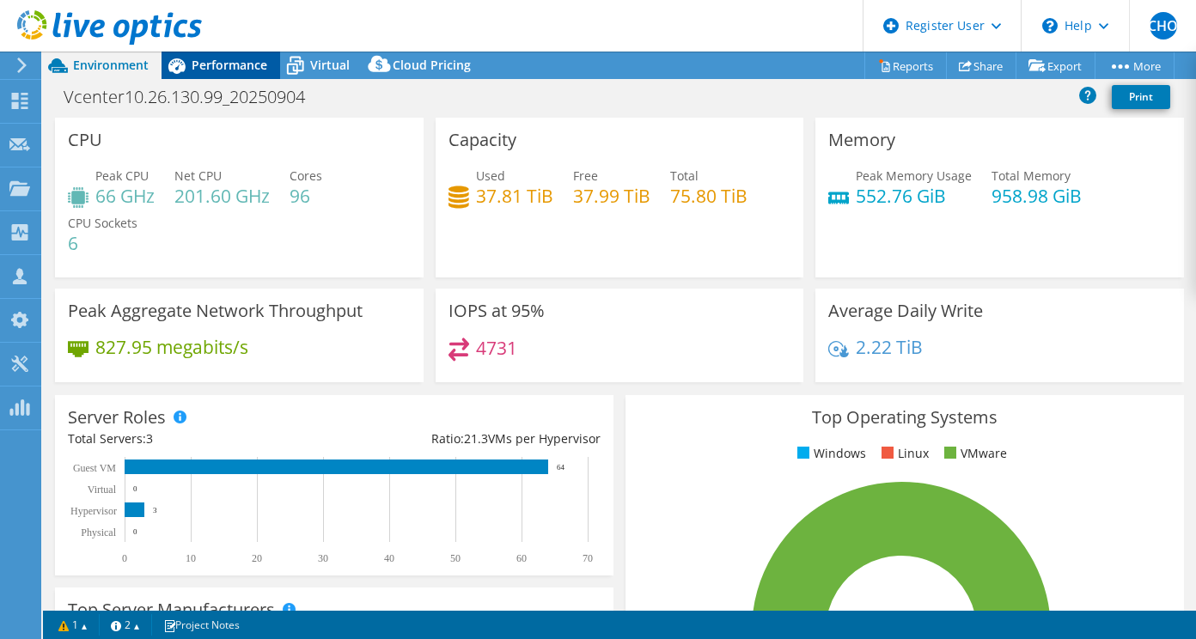
click at [202, 59] on span "Performance" at bounding box center [230, 65] width 76 height 16
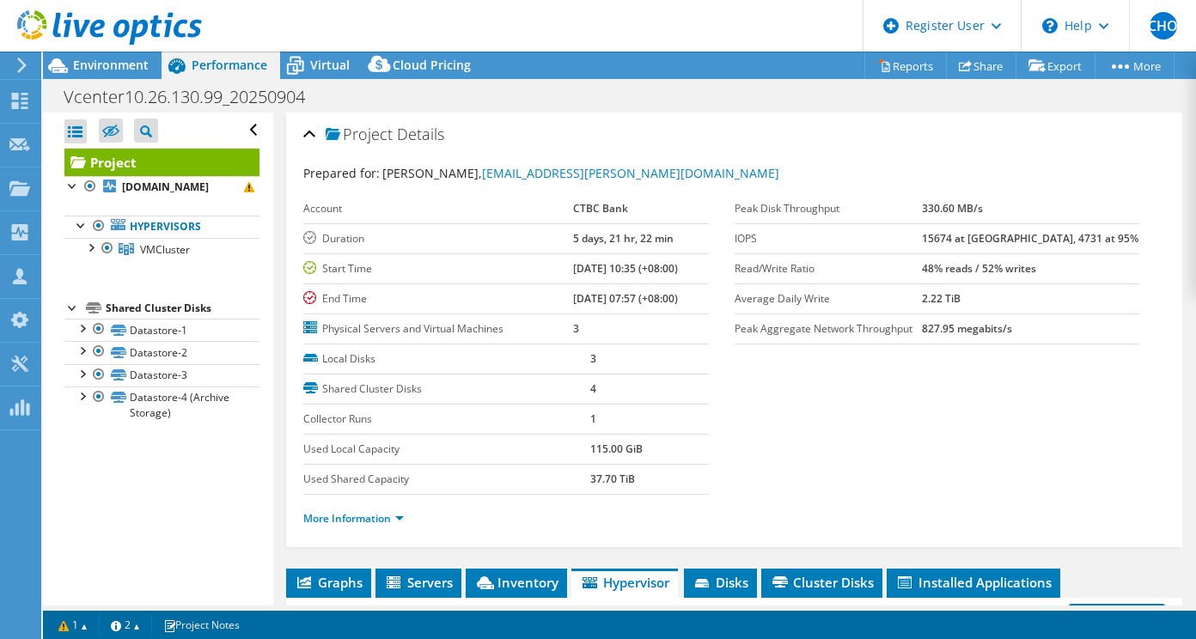
click at [232, 70] on span "Performance" at bounding box center [230, 65] width 76 height 16
click at [89, 65] on span "Environment" at bounding box center [111, 65] width 76 height 16
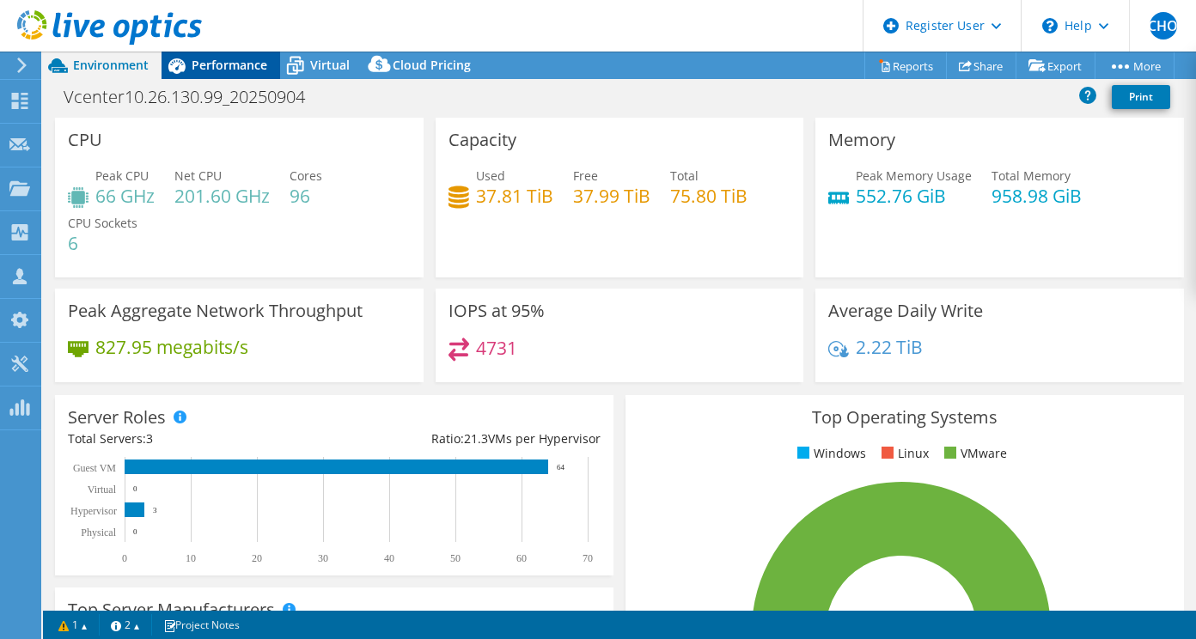
click at [237, 58] on span "Performance" at bounding box center [230, 65] width 76 height 16
